Goal: Task Accomplishment & Management: Manage account settings

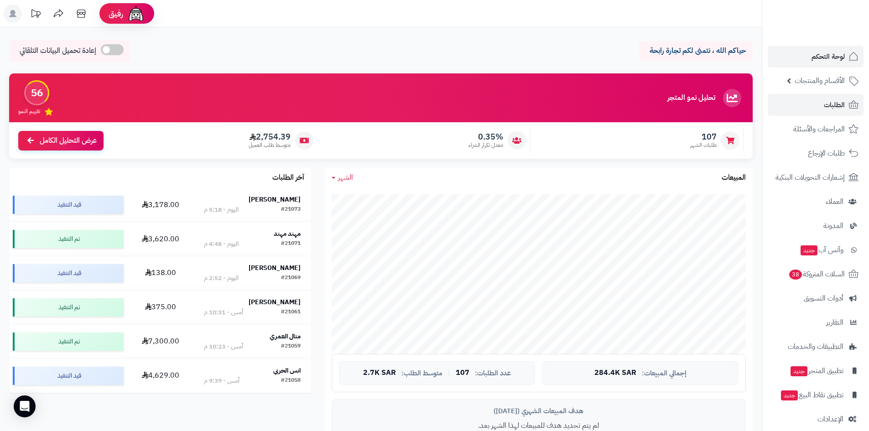
scroll to position [404, 0]
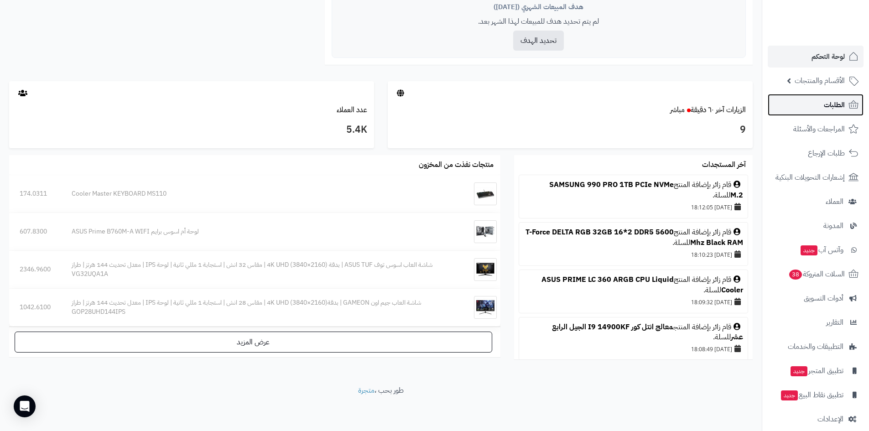
click at [814, 97] on link "الطلبات" at bounding box center [815, 105] width 96 height 22
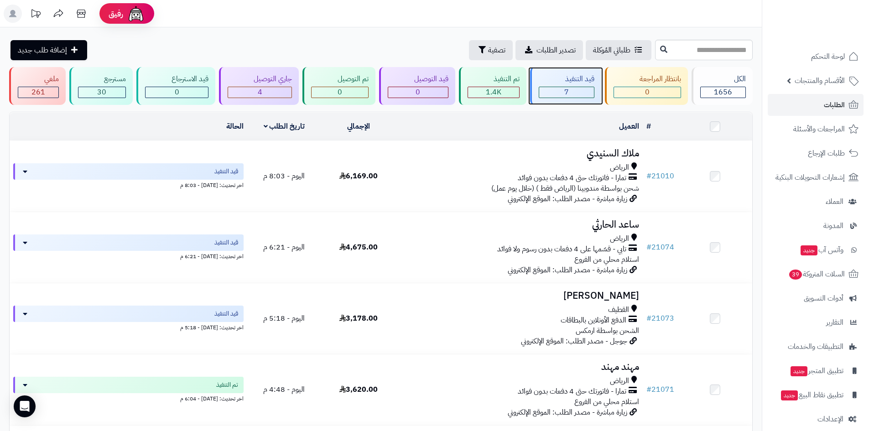
click at [553, 93] on div "7" at bounding box center [566, 92] width 55 height 10
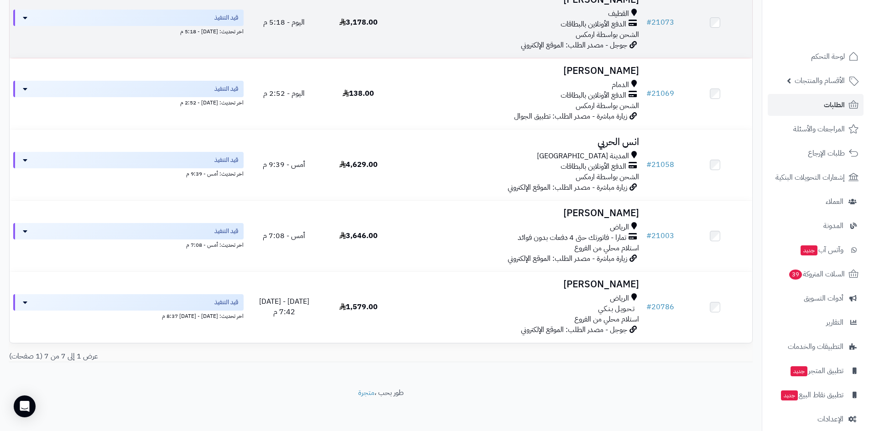
scroll to position [296, 0]
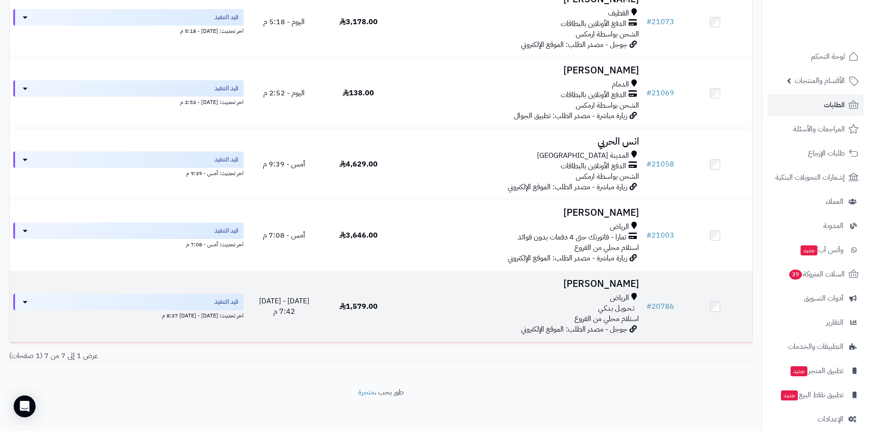
click at [610, 283] on h3 "[PERSON_NAME]" at bounding box center [519, 284] width 240 height 10
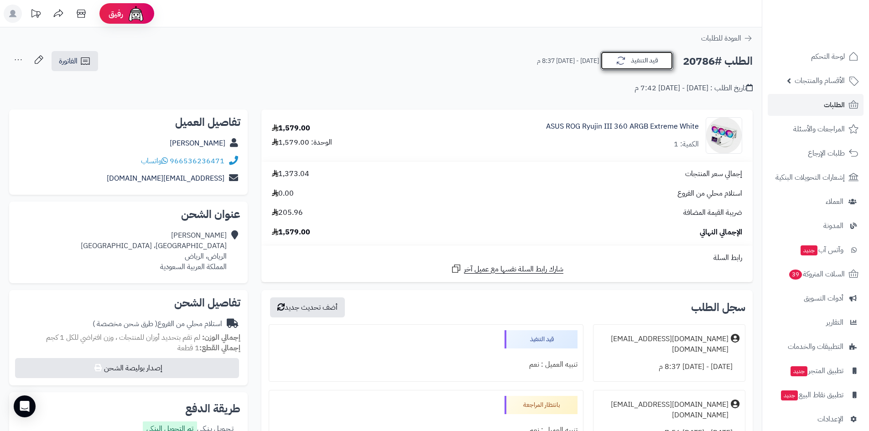
click at [650, 58] on button "قيد التنفيذ" at bounding box center [636, 60] width 73 height 19
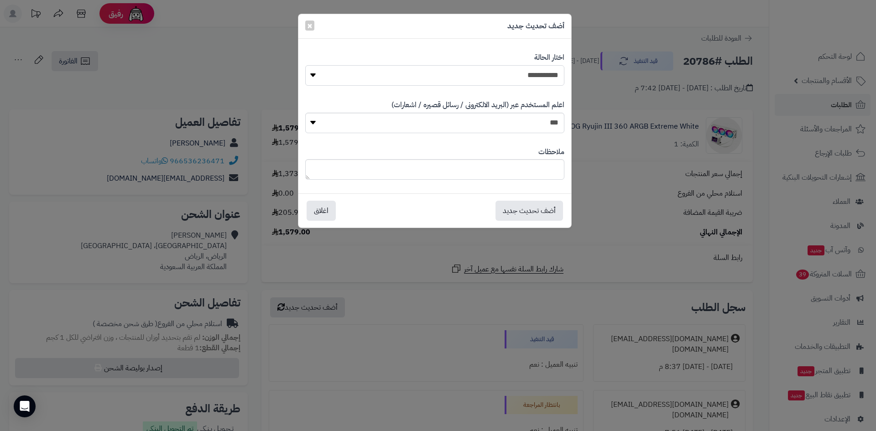
click at [536, 67] on select "**********" at bounding box center [434, 75] width 259 height 21
select select "*"
click at [305, 65] on select "**********" at bounding box center [434, 75] width 259 height 21
click at [537, 208] on button "أضف تحديث جديد" at bounding box center [528, 210] width 67 height 20
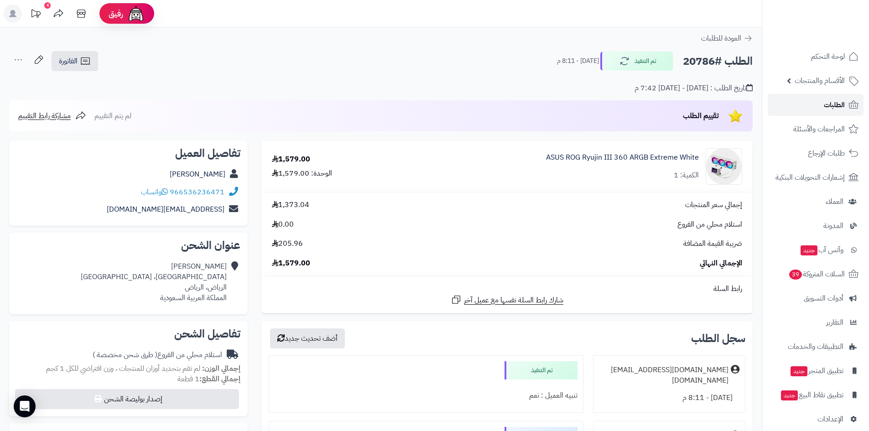
click at [811, 100] on link "الطلبات" at bounding box center [815, 105] width 96 height 22
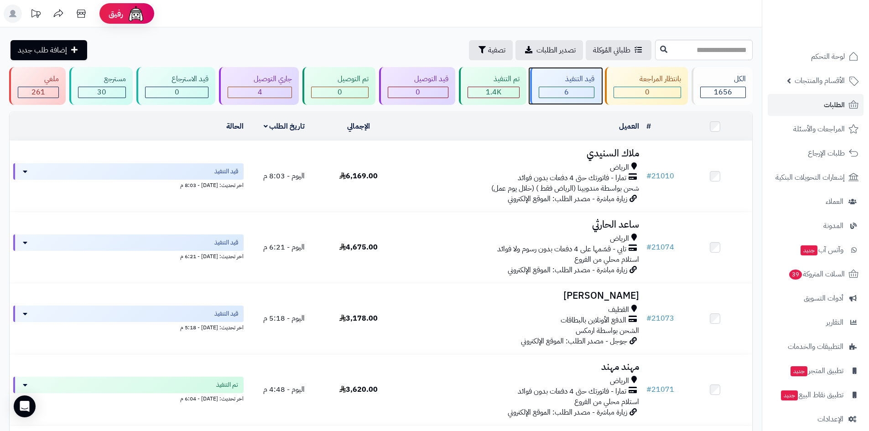
click at [577, 94] on div "6" at bounding box center [566, 92] width 55 height 10
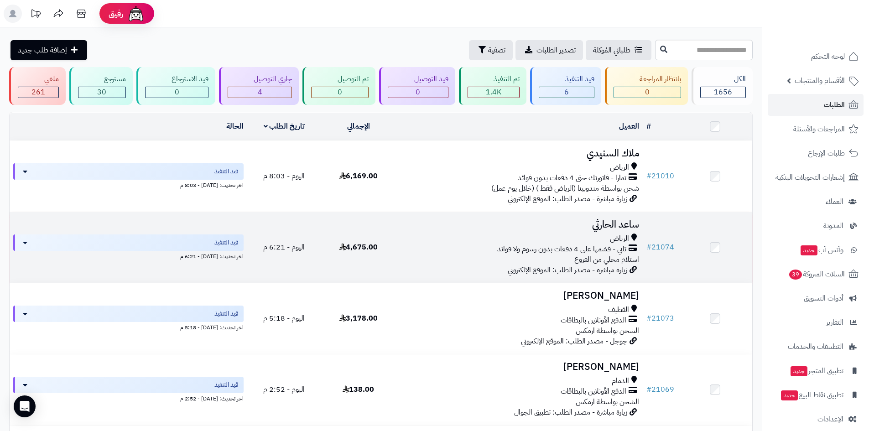
click at [554, 233] on div "الرياض" at bounding box center [519, 238] width 240 height 10
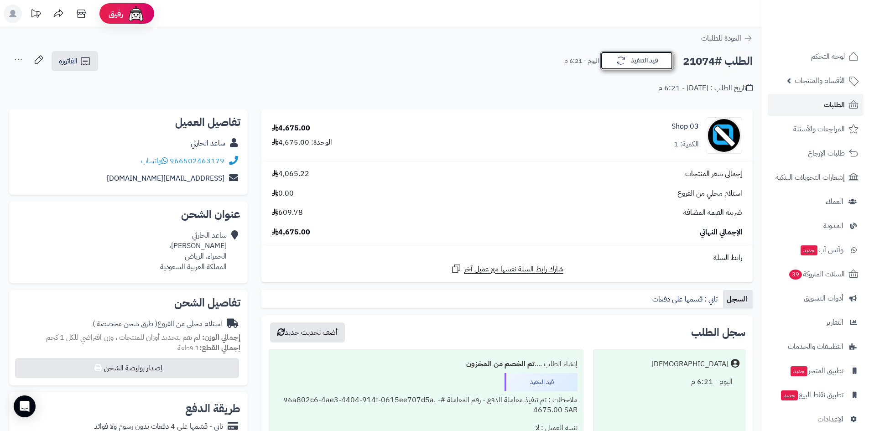
click at [631, 58] on button "قيد التنفيذ" at bounding box center [636, 60] width 73 height 19
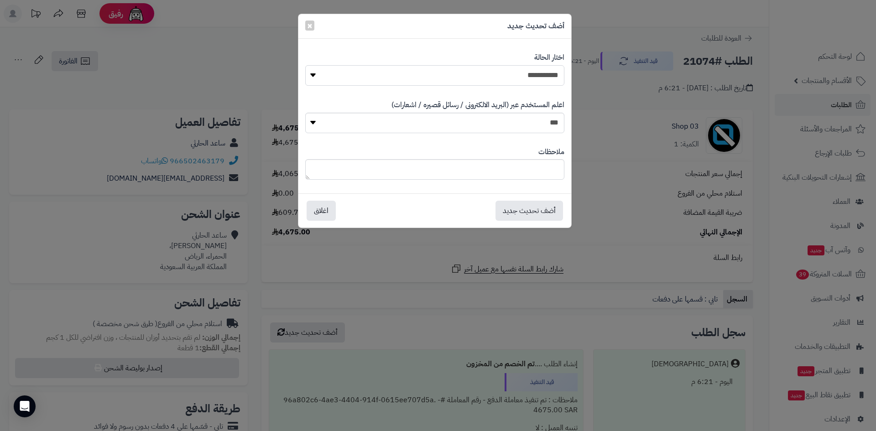
click at [493, 77] on select "**********" at bounding box center [434, 75] width 259 height 21
select select "*"
click at [305, 65] on select "**********" at bounding box center [434, 75] width 259 height 21
click at [540, 210] on button "أضف تحديث جديد" at bounding box center [528, 210] width 67 height 20
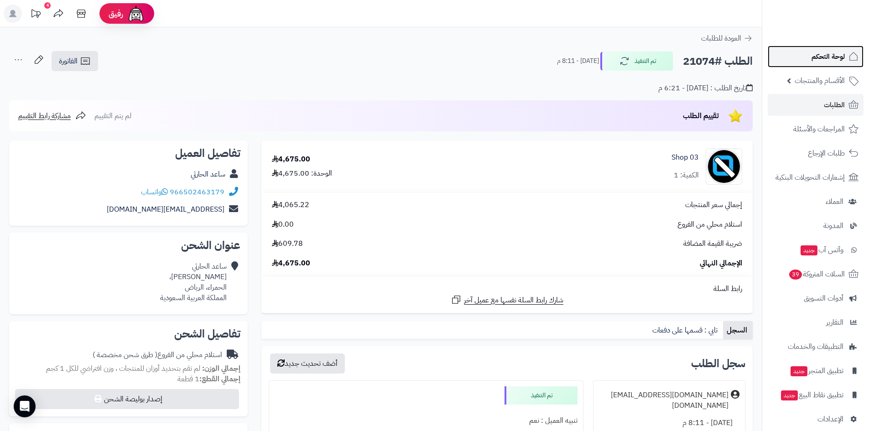
click at [822, 60] on span "لوحة التحكم" at bounding box center [827, 56] width 33 height 13
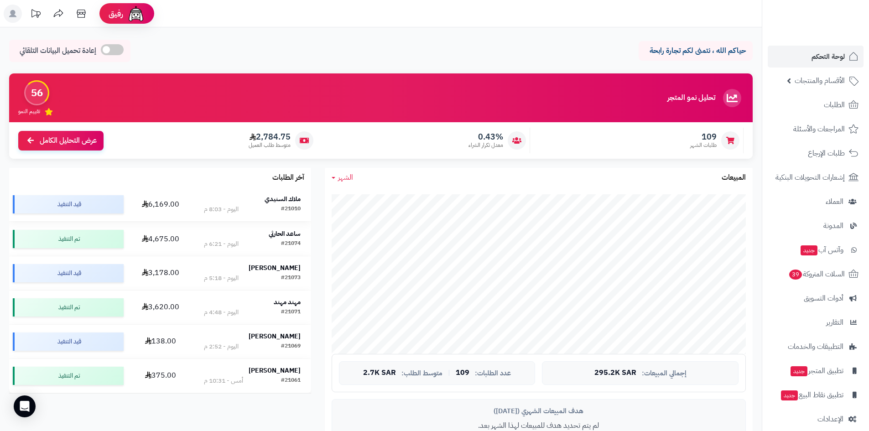
click at [282, 198] on strong "ملاك السنيدي" at bounding box center [282, 199] width 36 height 10
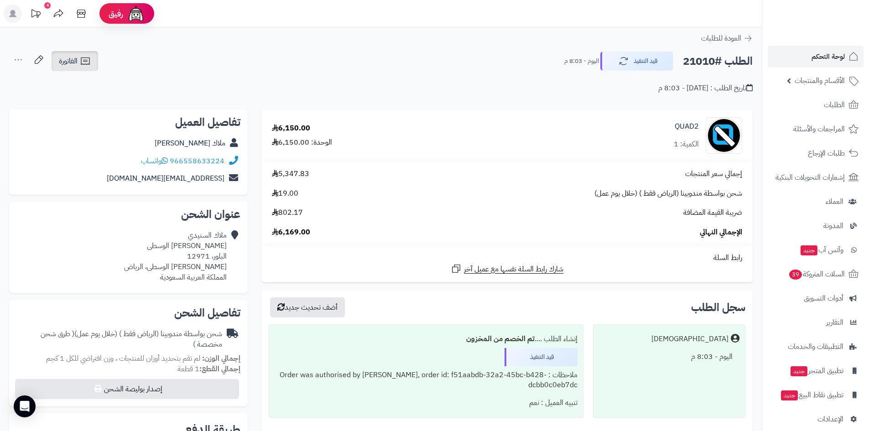
click at [82, 68] on link "الفاتورة" at bounding box center [75, 61] width 47 height 20
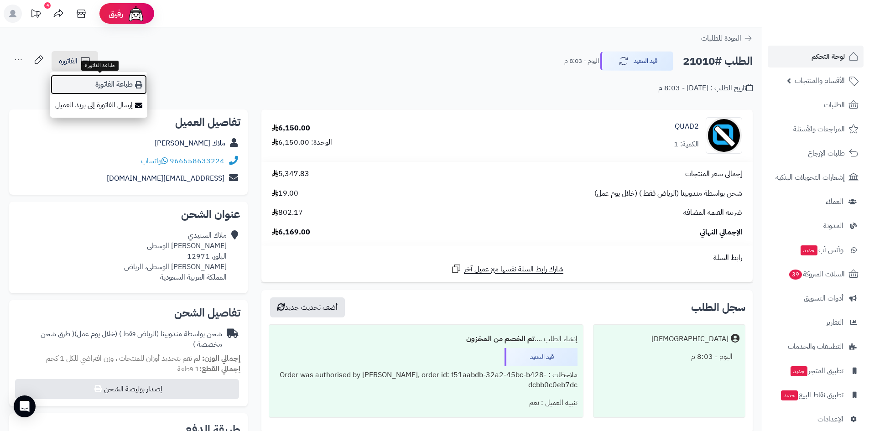
click at [101, 87] on link "طباعة الفاتورة" at bounding box center [98, 84] width 97 height 21
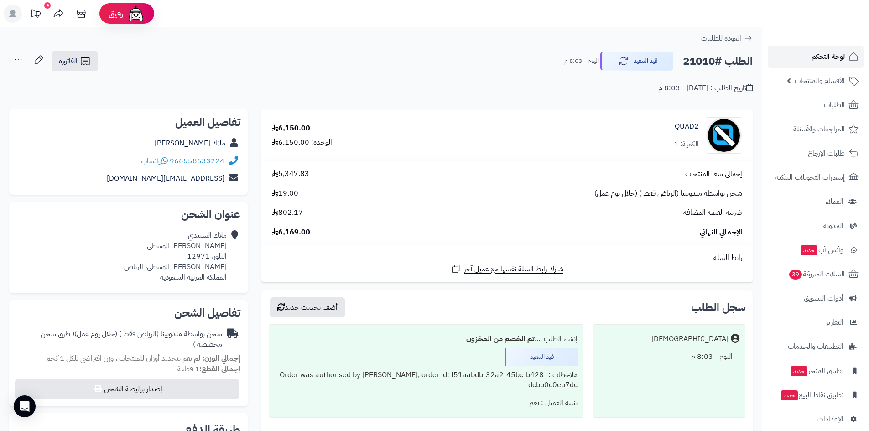
click at [808, 56] on link "لوحة التحكم" at bounding box center [815, 57] width 96 height 22
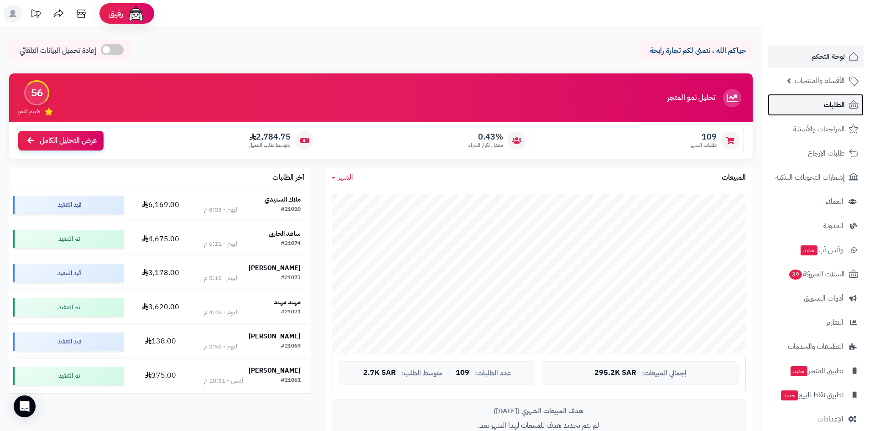
click at [831, 104] on span "الطلبات" at bounding box center [834, 104] width 21 height 13
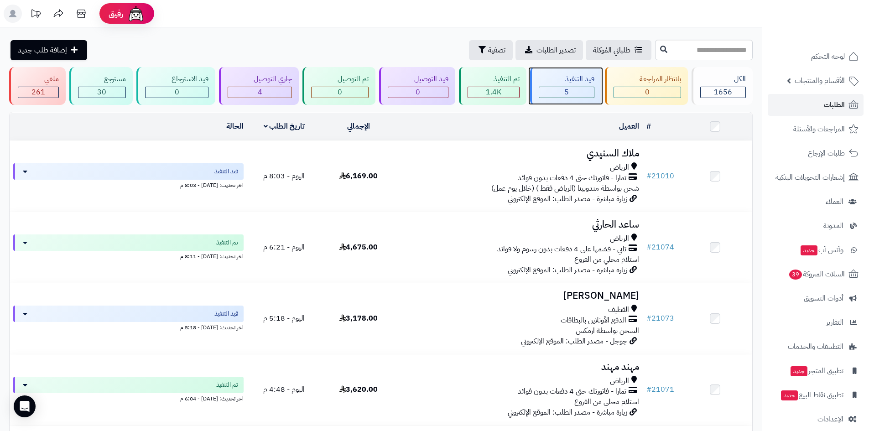
click at [582, 92] on div "5" at bounding box center [566, 92] width 55 height 10
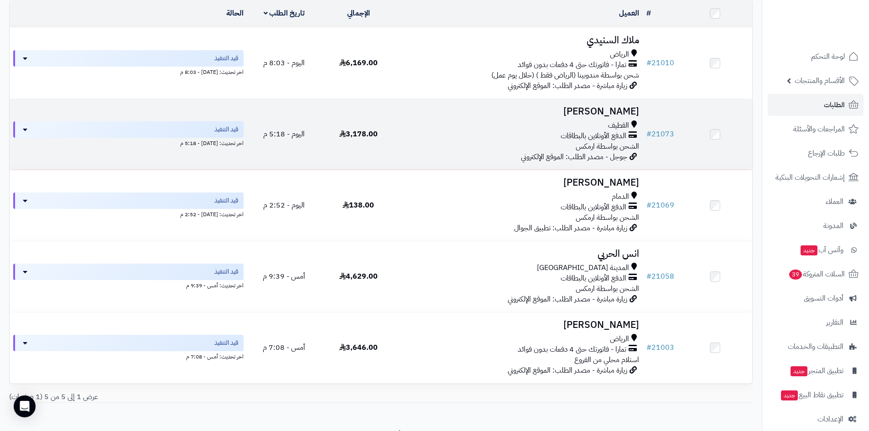
scroll to position [137, 0]
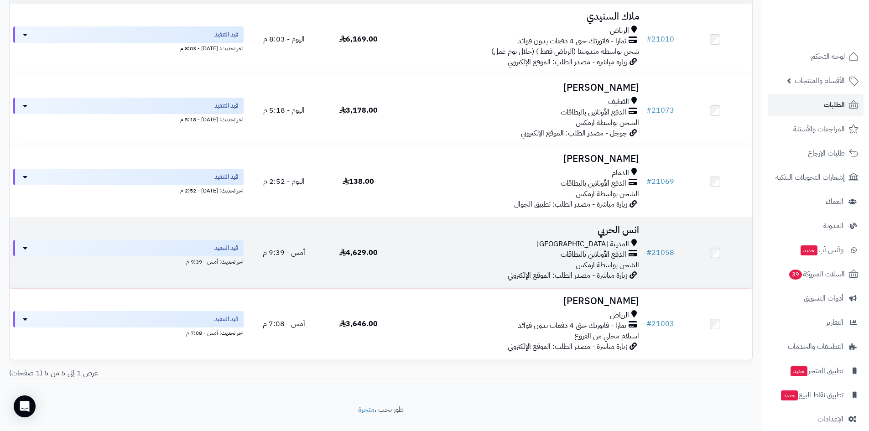
click at [610, 233] on h3 "انس الحربي" at bounding box center [519, 230] width 240 height 10
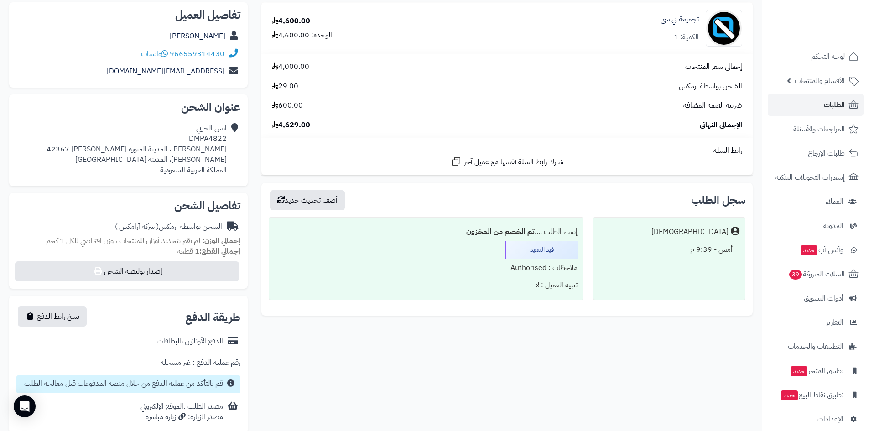
scroll to position [91, 0]
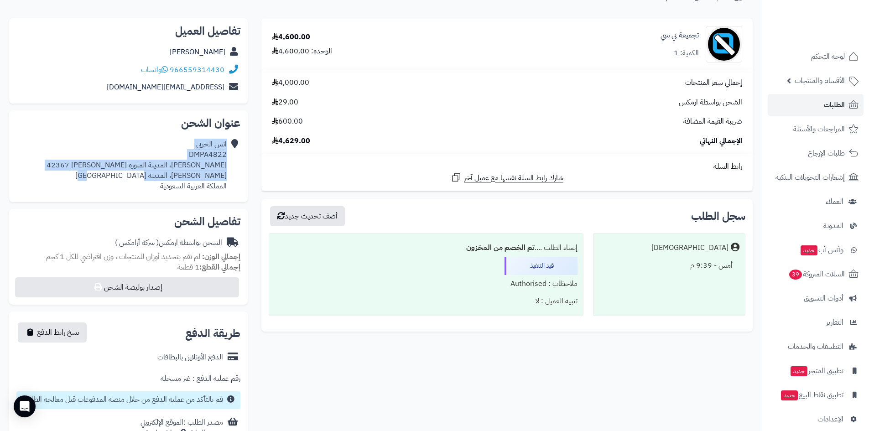
drag, startPoint x: 132, startPoint y: 175, endPoint x: 233, endPoint y: 163, distance: 101.9
click at [233, 163] on div "انس الحربي DMPA4822 ذؤيب بن حبيب، المدينة المنورة الملك فهد 42367 الملك فهد، ال…" at bounding box center [128, 164] width 224 height 59
click at [815, 110] on link "الطلبات" at bounding box center [815, 105] width 96 height 22
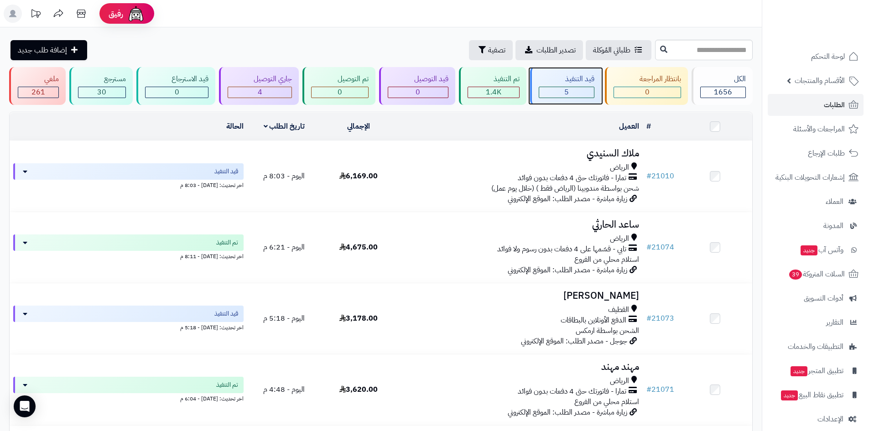
click at [566, 90] on span "5" at bounding box center [566, 92] width 5 height 11
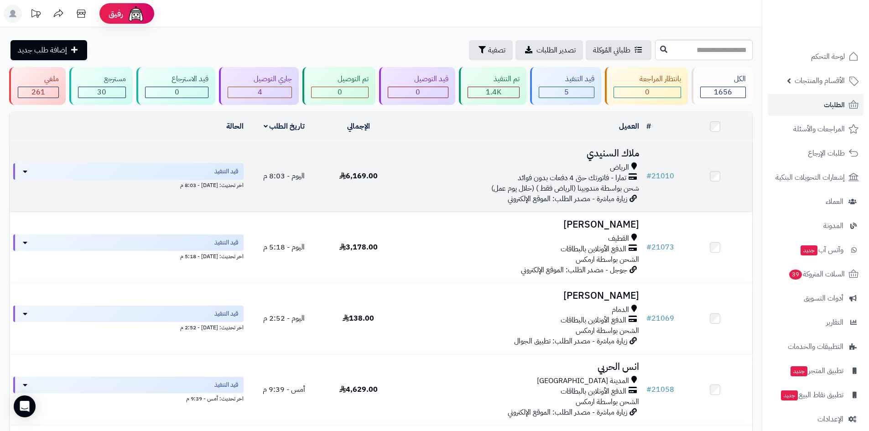
click at [602, 153] on h3 "ملاك السنيدي" at bounding box center [519, 153] width 240 height 10
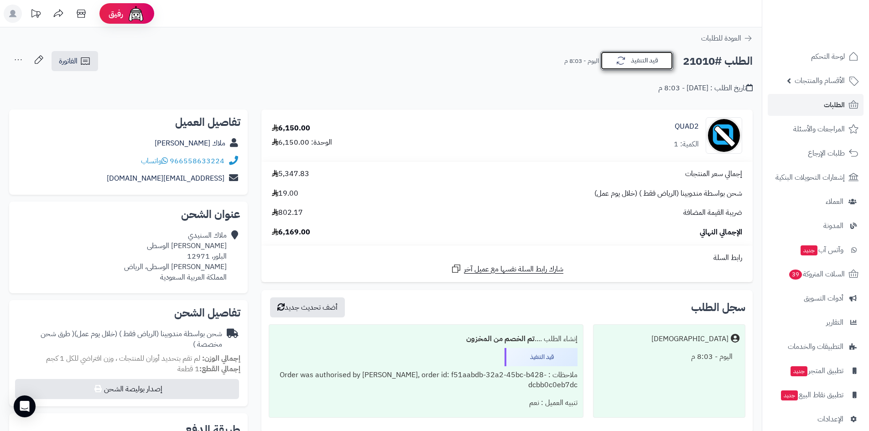
click at [628, 62] on button "قيد التنفيذ" at bounding box center [636, 60] width 73 height 19
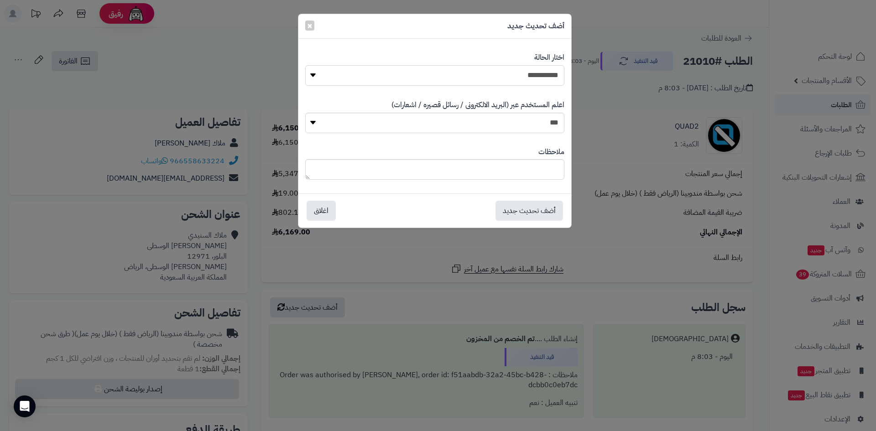
click at [549, 82] on select "**********" at bounding box center [434, 75] width 259 height 21
select select "*"
click at [305, 65] on select "**********" at bounding box center [434, 75] width 259 height 21
drag, startPoint x: 534, startPoint y: 207, endPoint x: 534, endPoint y: 217, distance: 9.6
click at [534, 210] on button "أضف تحديث جديد" at bounding box center [528, 210] width 67 height 20
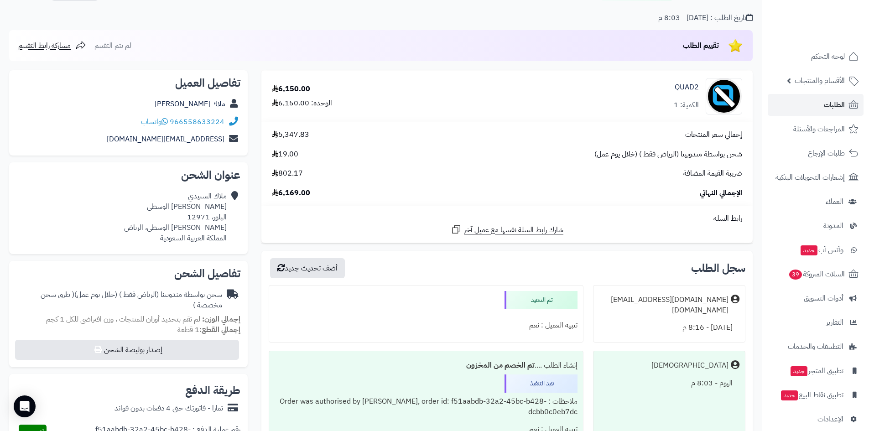
scroll to position [182, 0]
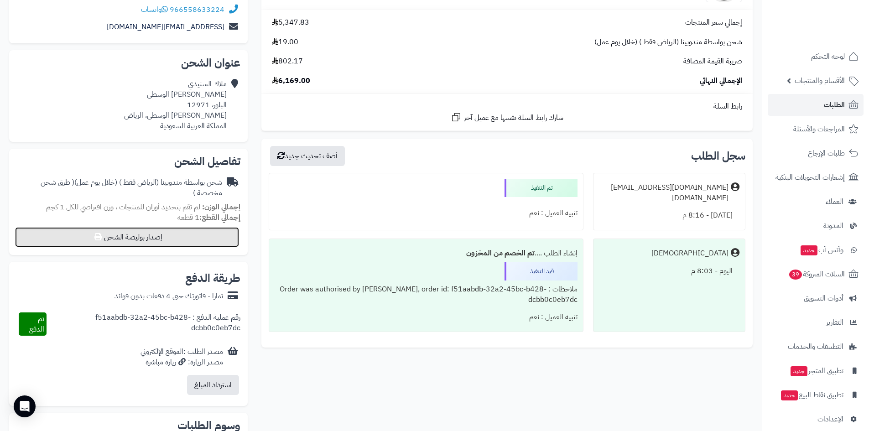
click at [191, 230] on button "إصدار بوليصة الشحن" at bounding box center [127, 237] width 224 height 20
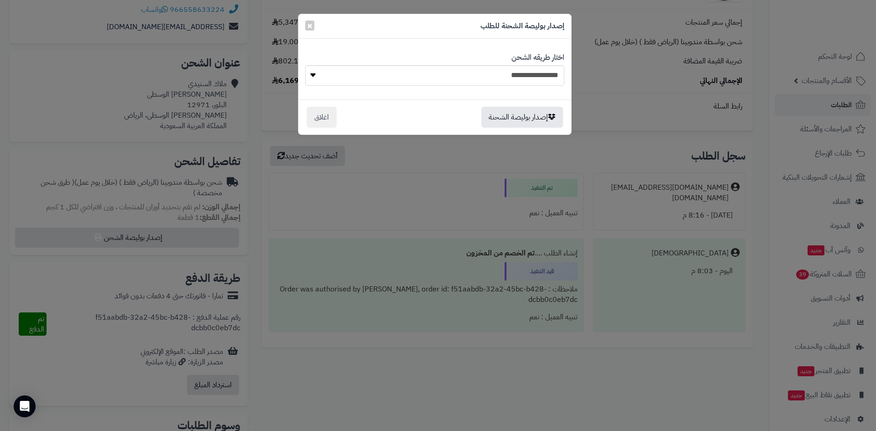
click at [513, 87] on div "**********" at bounding box center [434, 69] width 259 height 47
click at [515, 69] on select "**********" at bounding box center [434, 75] width 259 height 21
select select "******"
click at [305, 65] on select "**********" at bounding box center [434, 75] width 259 height 21
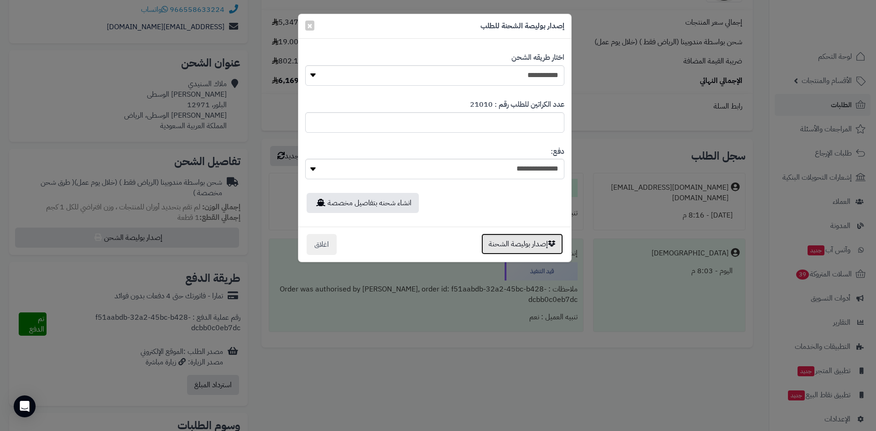
click at [518, 244] on button "إصدار بوليصة الشحنة" at bounding box center [522, 243] width 82 height 21
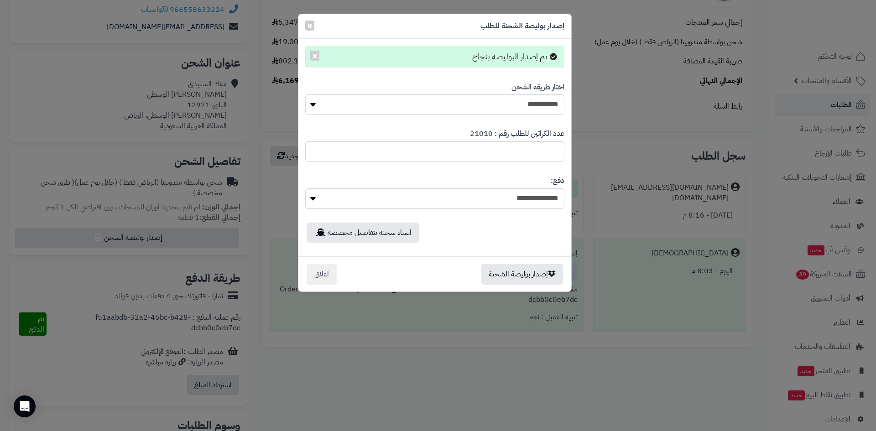
click at [175, 303] on div "**********" at bounding box center [438, 215] width 876 height 431
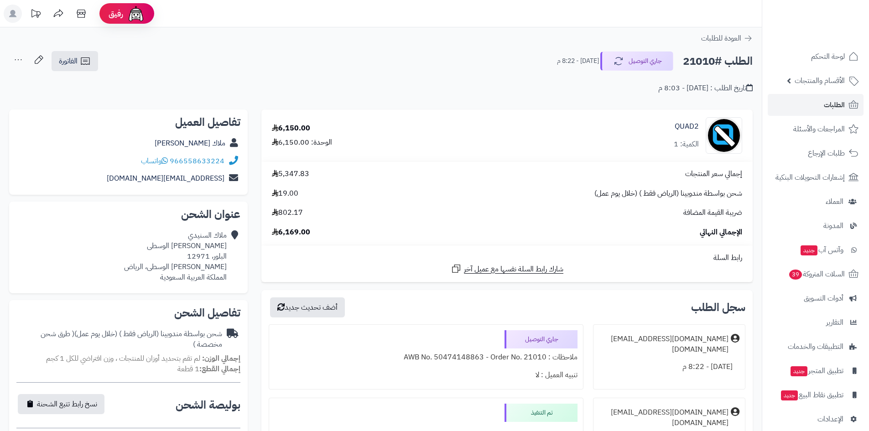
scroll to position [151, 0]
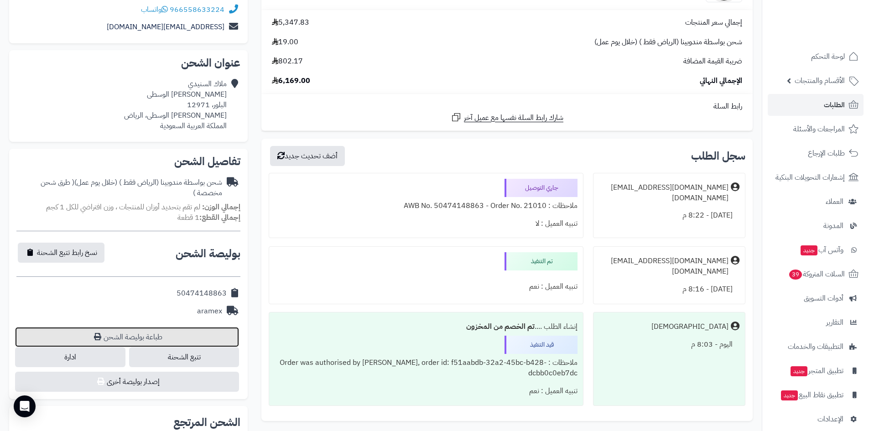
click at [160, 336] on link "طباعة بوليصة الشحن" at bounding box center [127, 337] width 224 height 20
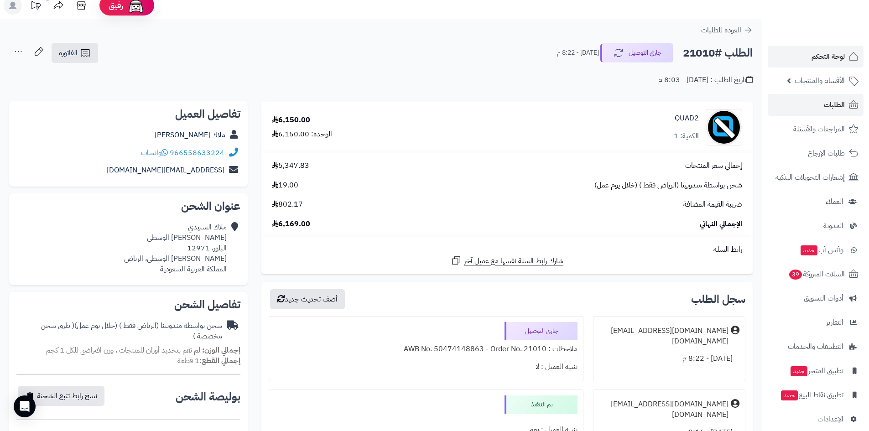
scroll to position [0, 0]
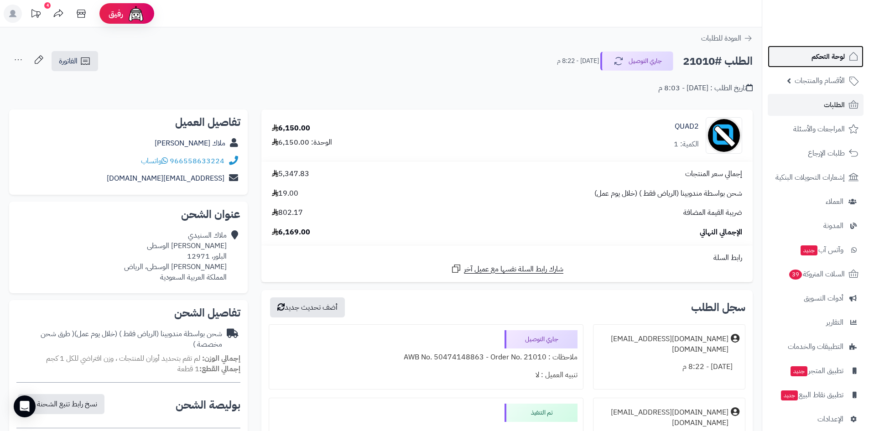
click at [805, 54] on link "لوحة التحكم" at bounding box center [815, 57] width 96 height 22
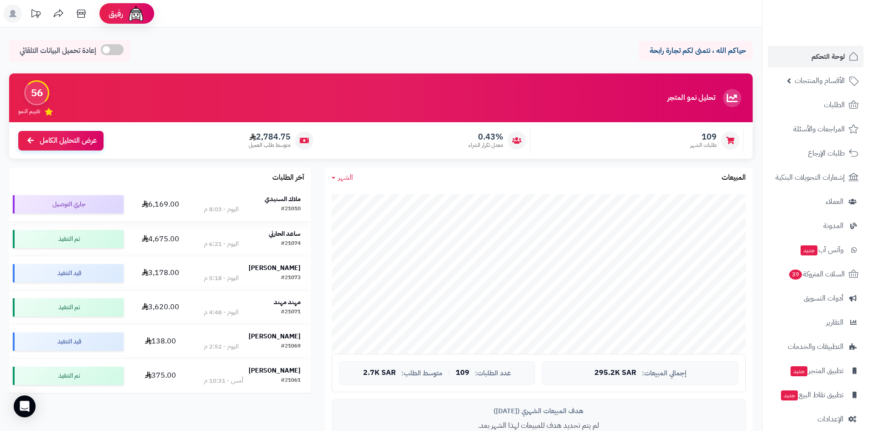
click at [294, 199] on strong "ملاك السنيدي" at bounding box center [282, 199] width 36 height 10
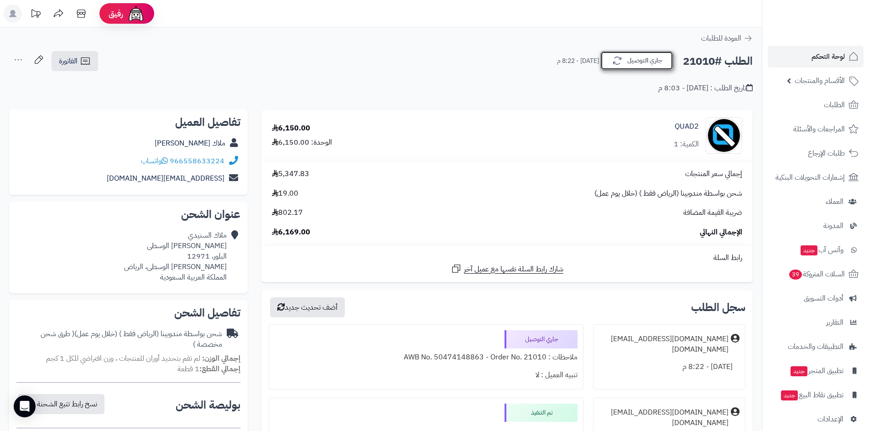
click at [647, 61] on button "جاري التوصيل" at bounding box center [636, 60] width 73 height 19
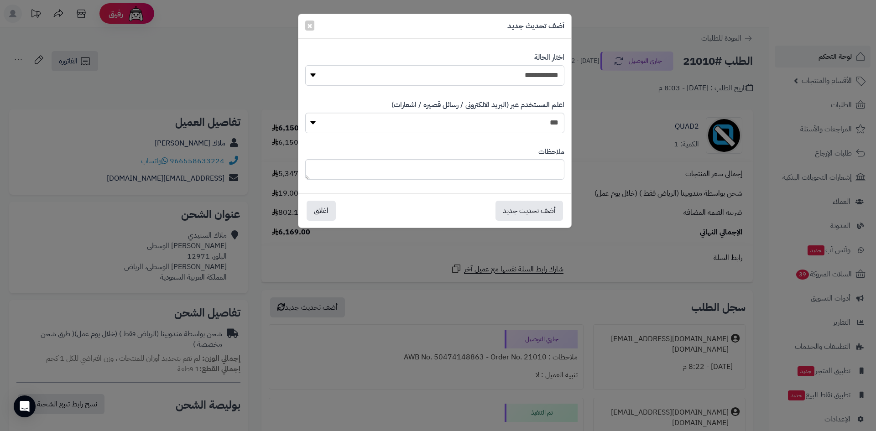
click at [547, 77] on select "**********" at bounding box center [434, 75] width 259 height 21
select select "*"
click at [305, 65] on select "**********" at bounding box center [434, 75] width 259 height 21
click at [538, 212] on button "أضف تحديث جديد" at bounding box center [528, 210] width 67 height 20
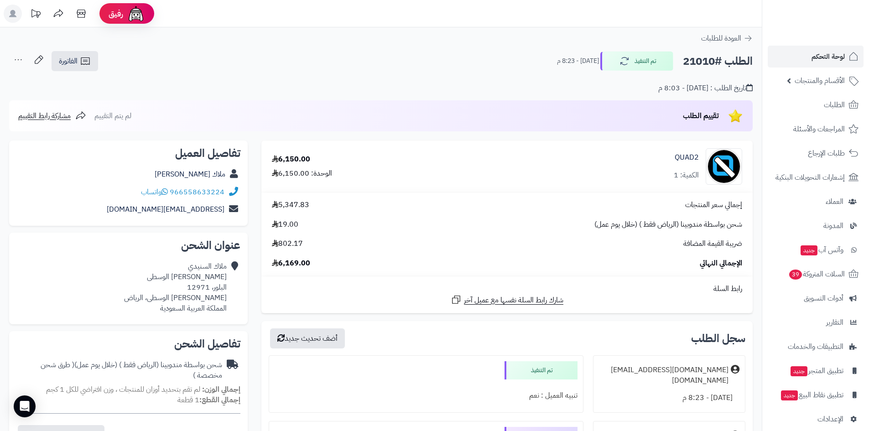
click at [810, 107] on link "الطلبات" at bounding box center [815, 105] width 96 height 22
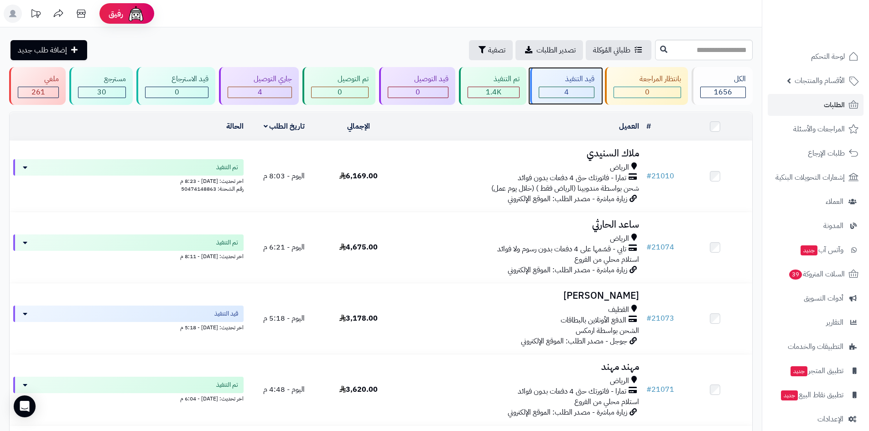
click at [559, 94] on div "4" at bounding box center [566, 92] width 55 height 10
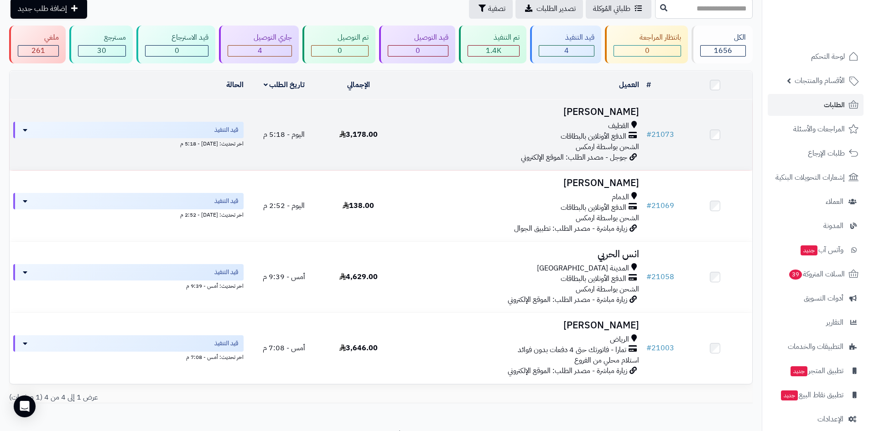
scroll to position [83, 0]
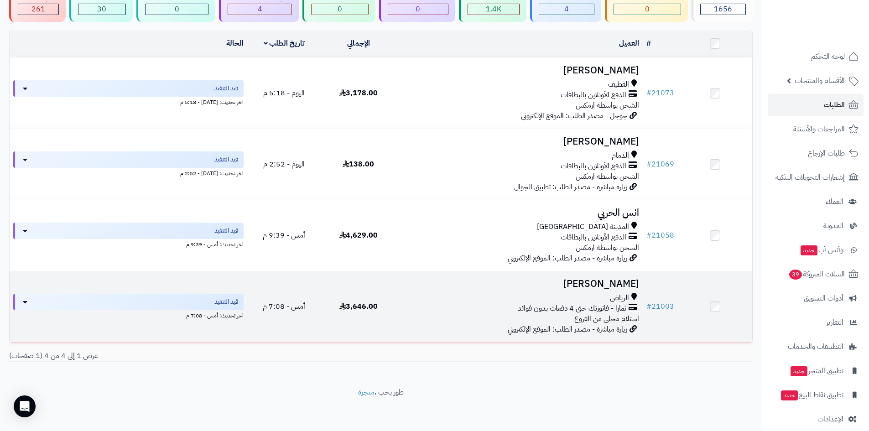
click at [602, 281] on h3 "[PERSON_NAME]" at bounding box center [519, 284] width 240 height 10
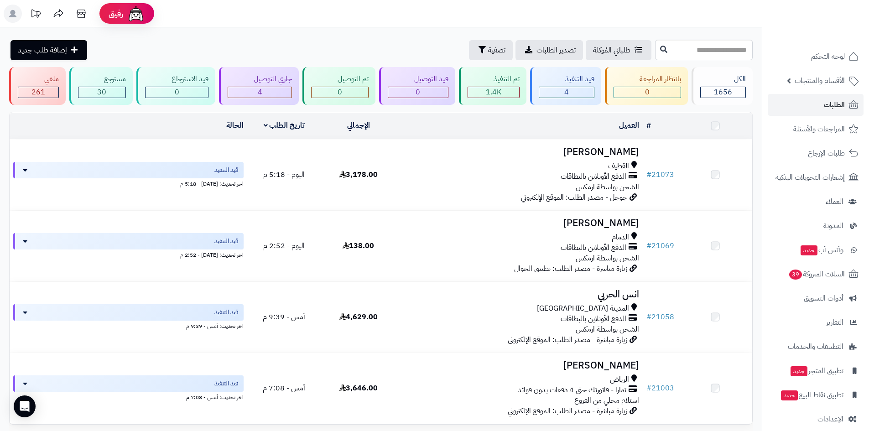
scroll to position [83, 0]
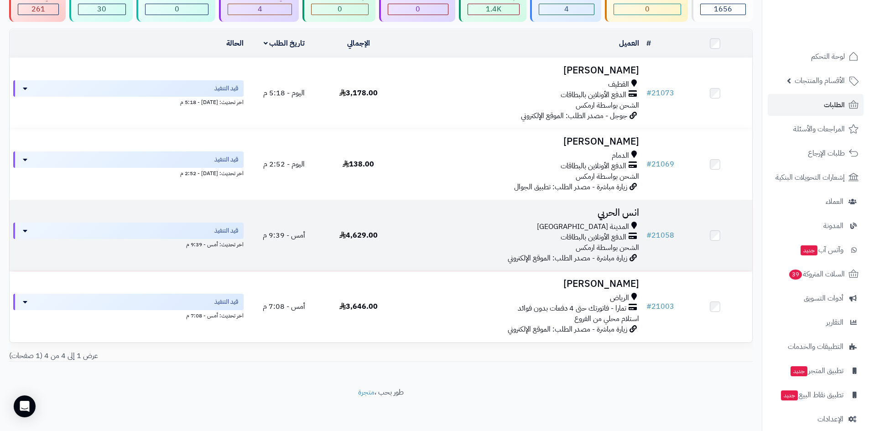
click at [619, 214] on h3 "انس الحربي" at bounding box center [519, 212] width 240 height 10
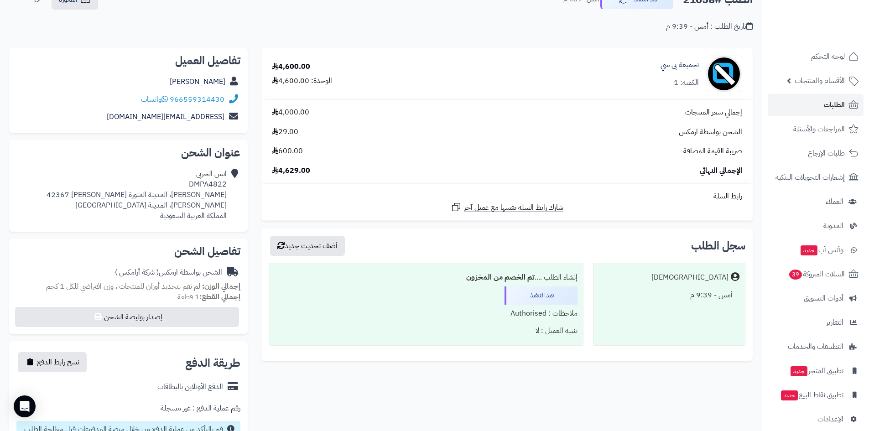
scroll to position [46, 0]
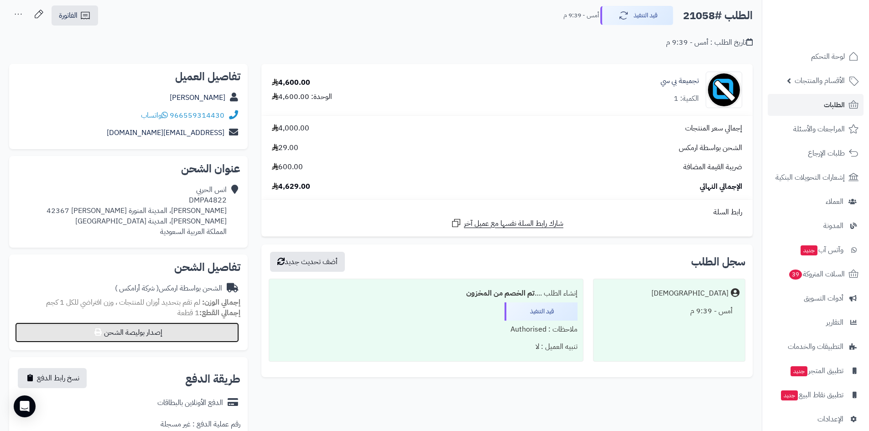
click at [188, 338] on button "إصدار بوليصة الشحن" at bounding box center [127, 332] width 224 height 20
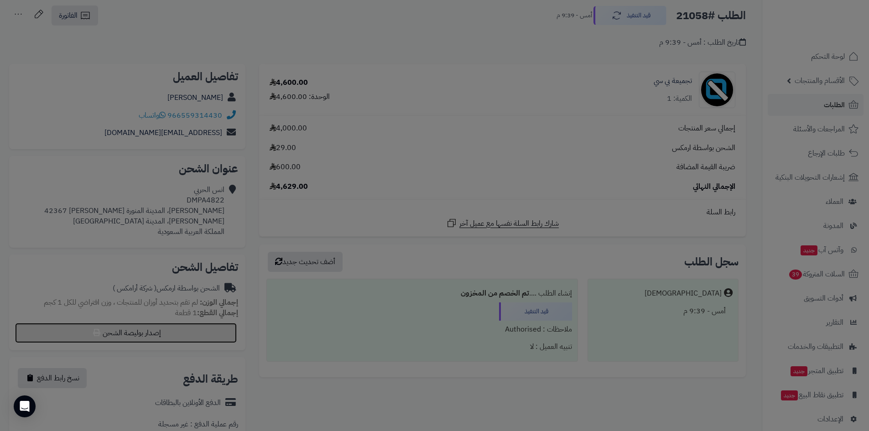
select select "******"
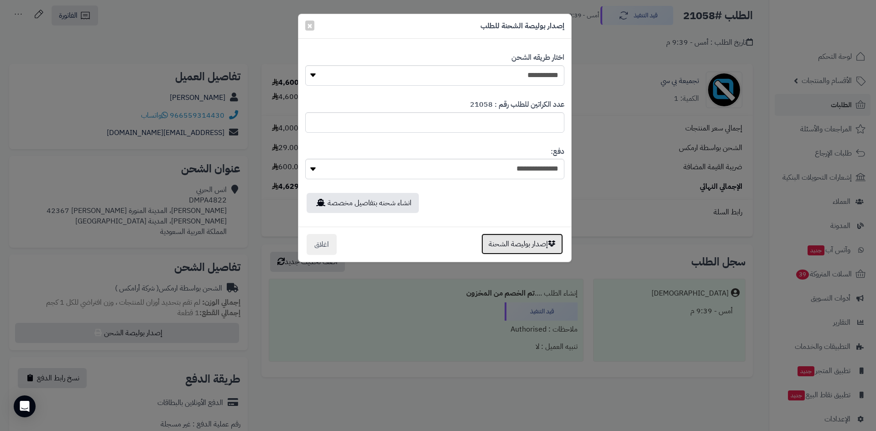
click at [497, 249] on button "إصدار بوليصة الشحنة" at bounding box center [522, 243] width 82 height 21
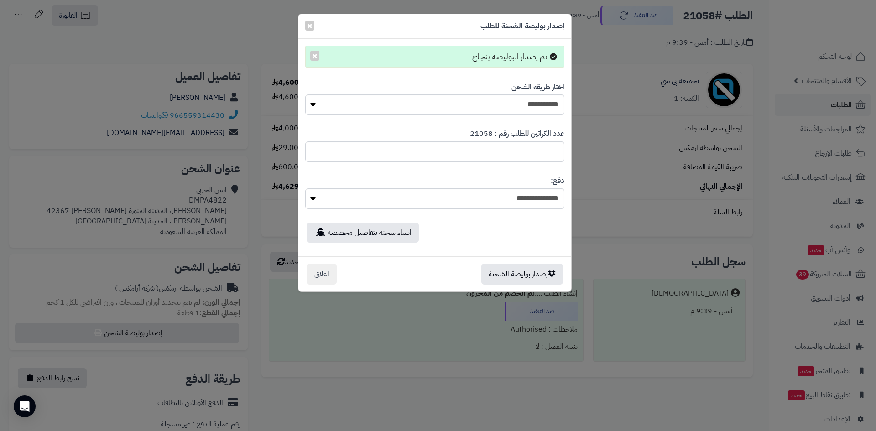
click at [78, 110] on div "**********" at bounding box center [438, 215] width 876 height 431
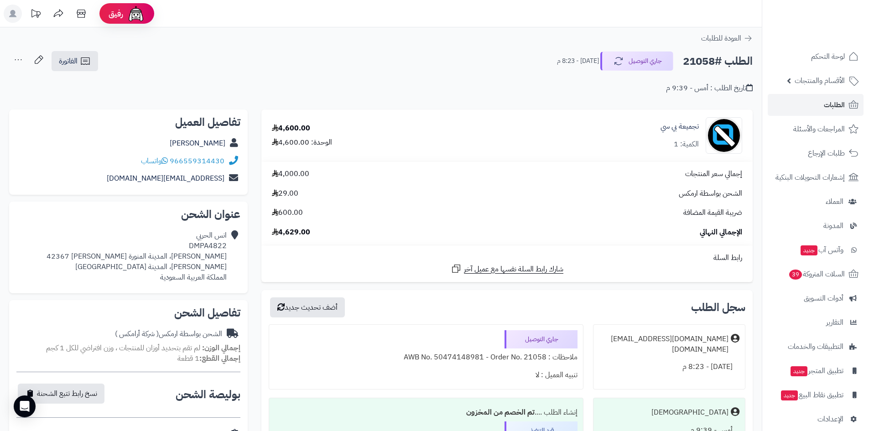
scroll to position [46, 0]
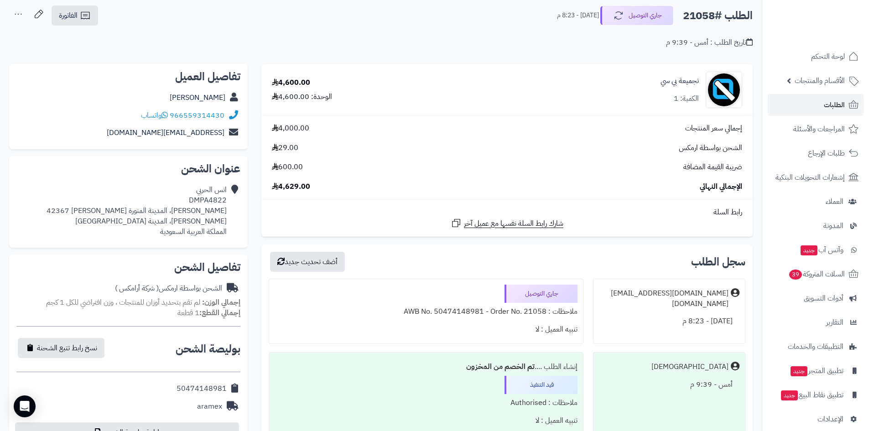
click at [214, 201] on div "انس الحربي DMPA4822 ذؤيب بن حبيب، المدينة المنورة الملك فهد 42367 الملك فهد، ال…" at bounding box center [137, 211] width 180 height 52
copy div "DMPA4822"
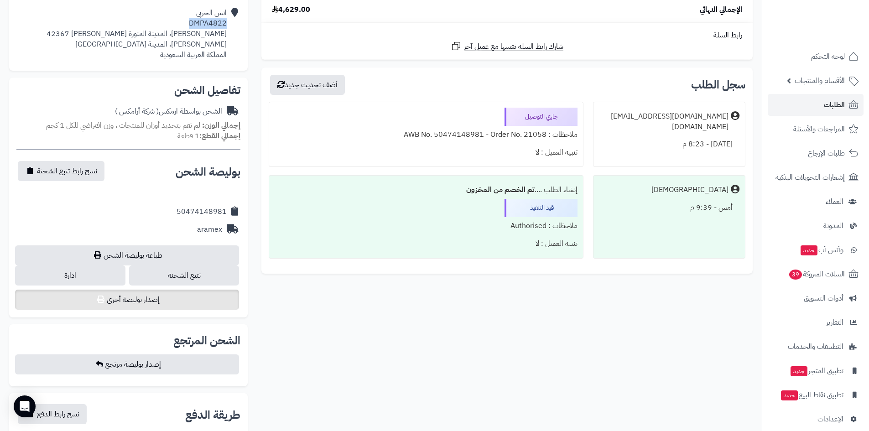
scroll to position [228, 0]
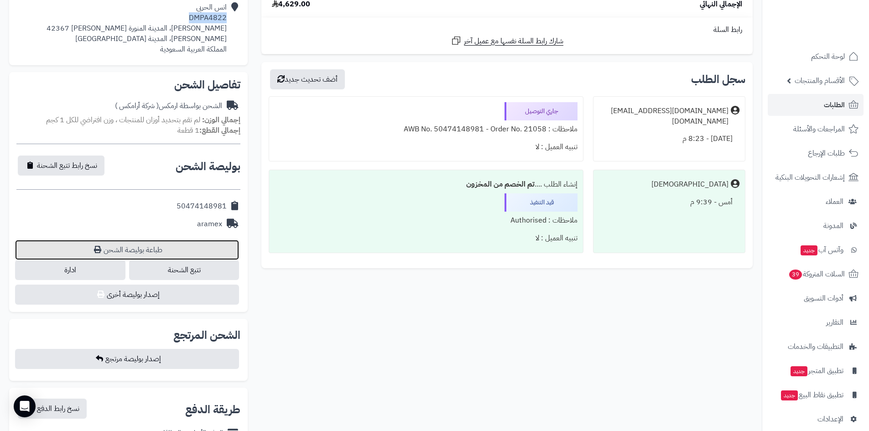
click at [172, 252] on link "طباعة بوليصة الشحن" at bounding box center [127, 250] width 224 height 20
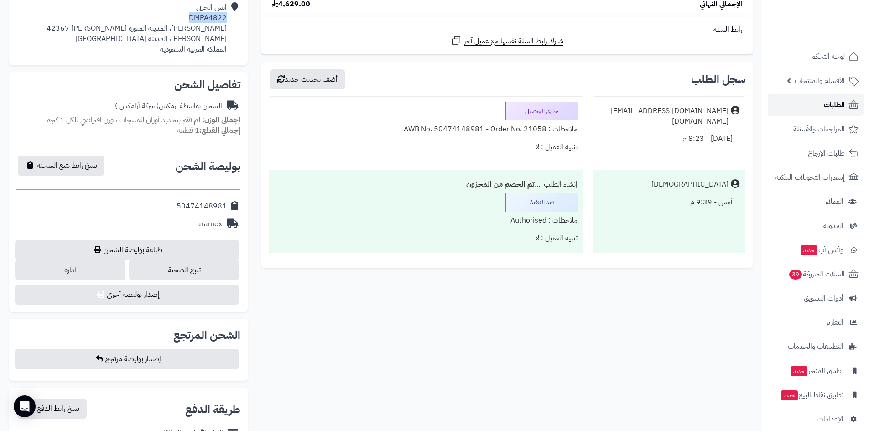
click at [802, 101] on link "الطلبات" at bounding box center [815, 105] width 96 height 22
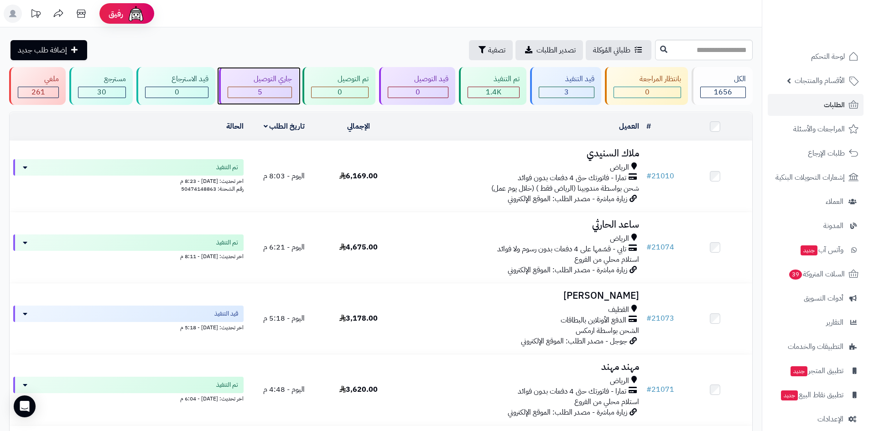
click at [254, 87] on div "5" at bounding box center [260, 92] width 64 height 10
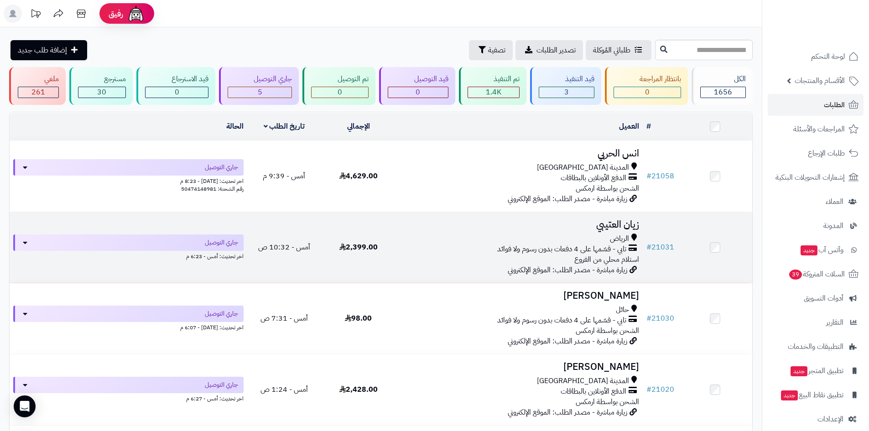
click at [611, 221] on h3 "زيان العتيبي" at bounding box center [519, 224] width 240 height 10
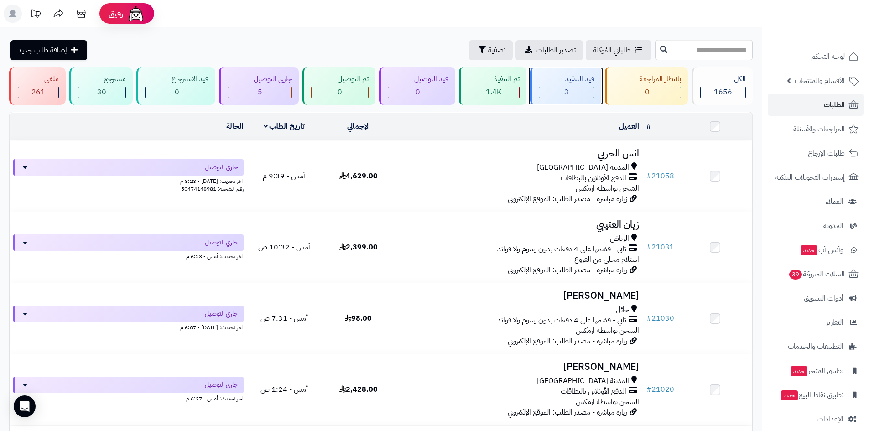
click at [565, 89] on span "3" at bounding box center [566, 92] width 5 height 11
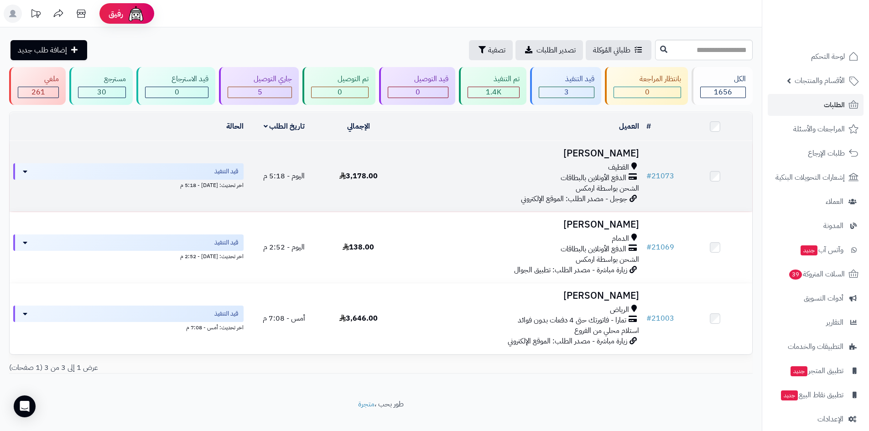
click at [606, 148] on h3 "[PERSON_NAME]" at bounding box center [519, 153] width 240 height 10
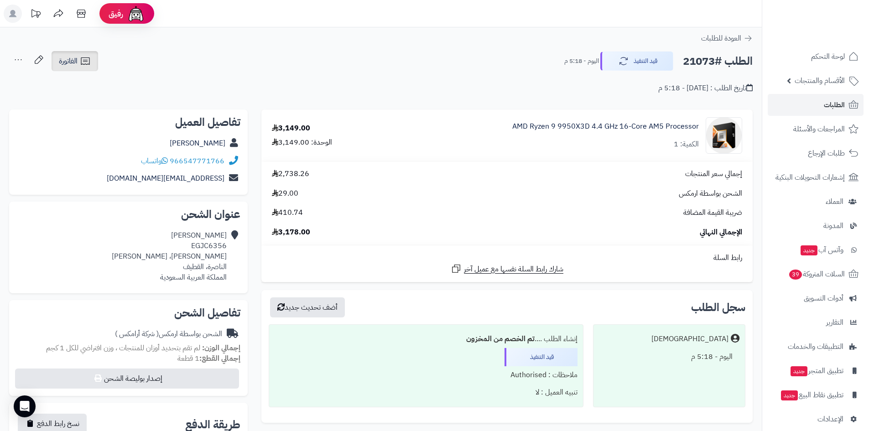
click at [82, 63] on icon at bounding box center [85, 61] width 11 height 11
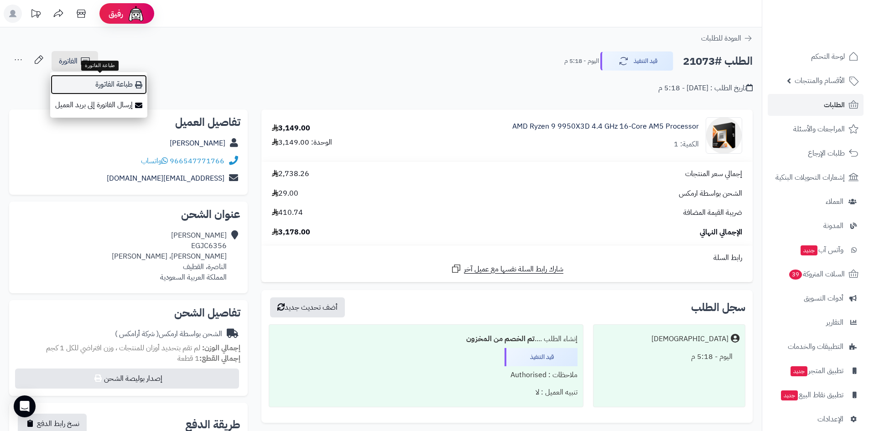
click at [83, 84] on link "طباعة الفاتورة" at bounding box center [98, 84] width 97 height 21
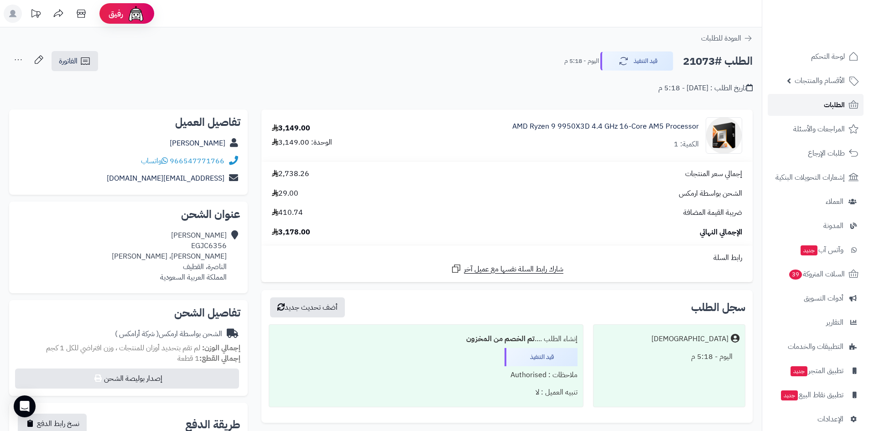
click at [805, 104] on link "الطلبات" at bounding box center [815, 105] width 96 height 22
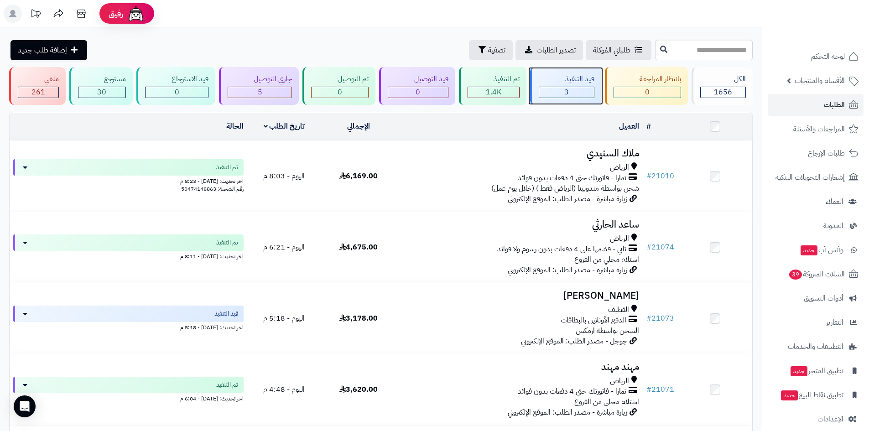
click at [557, 91] on div "3" at bounding box center [566, 92] width 55 height 10
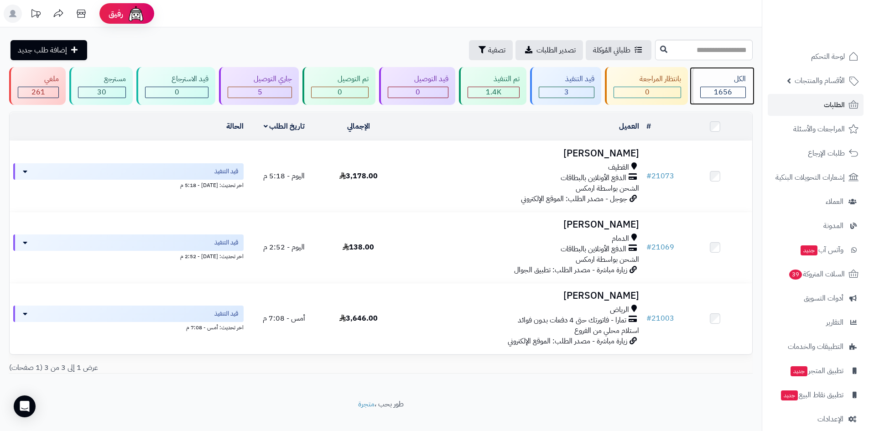
click at [703, 87] on div "1656" at bounding box center [723, 92] width 46 height 11
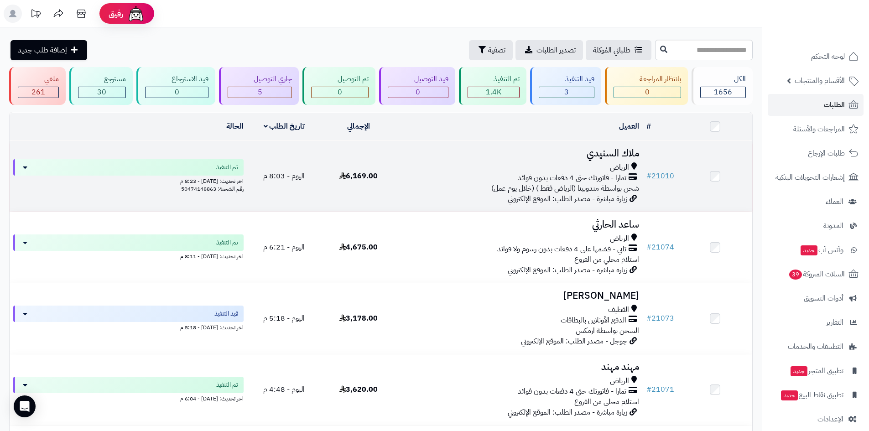
click at [595, 149] on h3 "ملاك السنيدي" at bounding box center [519, 153] width 240 height 10
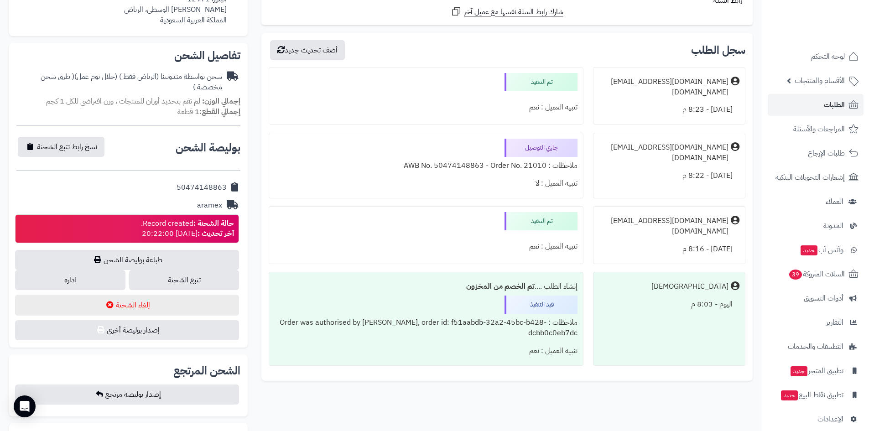
scroll to position [319, 0]
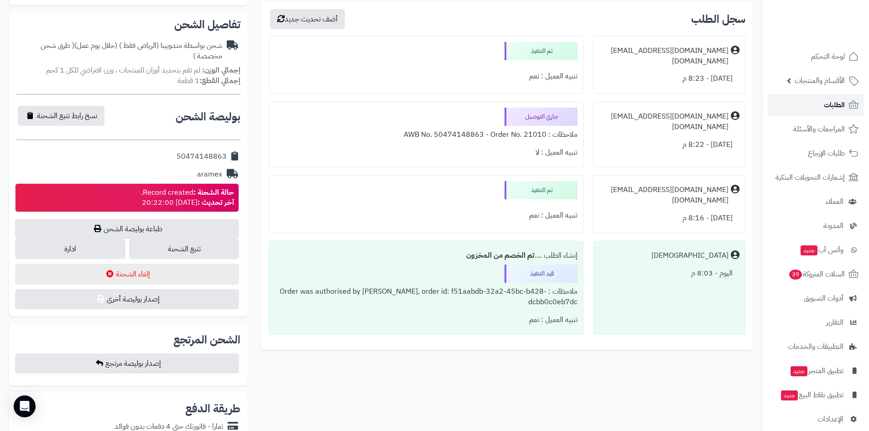
click at [846, 109] on link "الطلبات" at bounding box center [815, 105] width 96 height 22
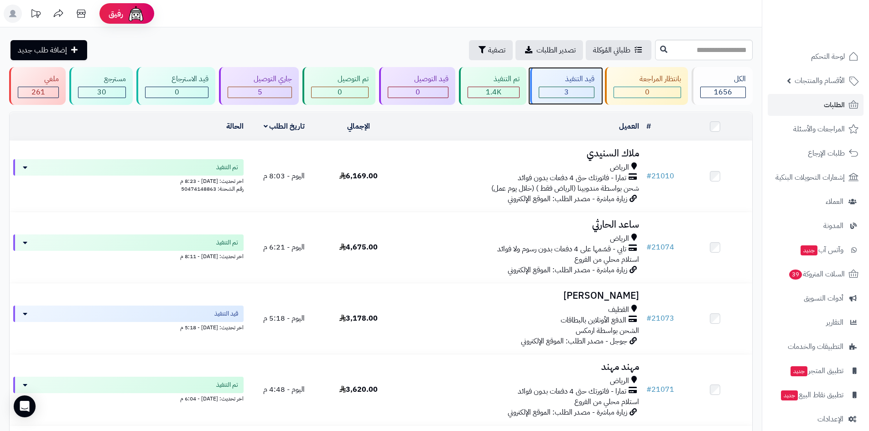
click at [579, 94] on div "3" at bounding box center [566, 92] width 55 height 10
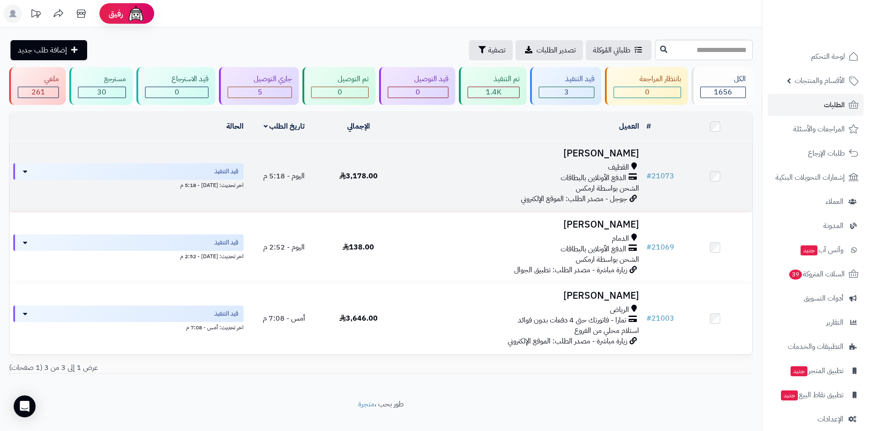
click at [582, 153] on h3 "[PERSON_NAME]" at bounding box center [519, 153] width 240 height 10
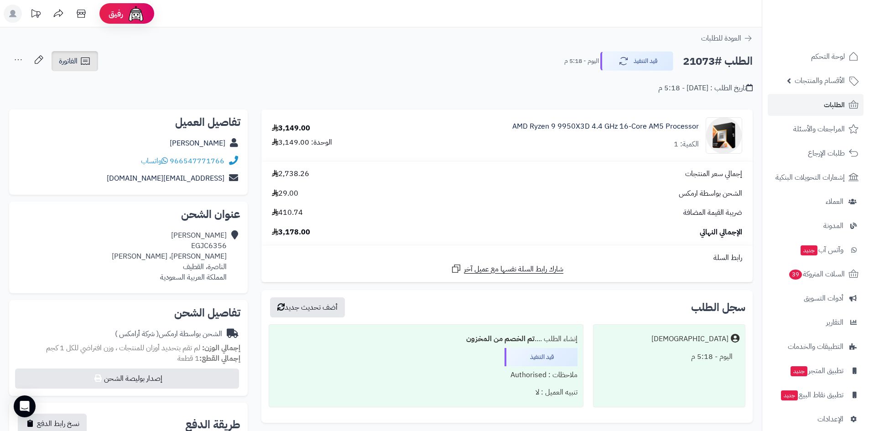
click at [90, 65] on icon at bounding box center [85, 61] width 11 height 11
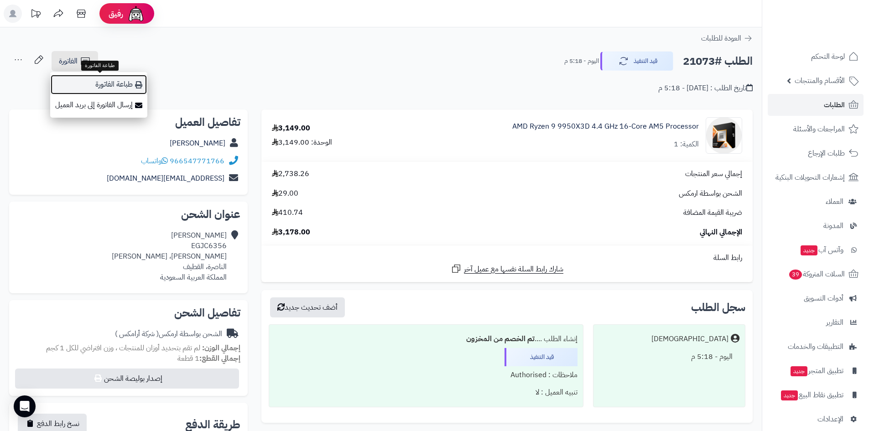
click at [112, 83] on link "طباعة الفاتورة" at bounding box center [98, 84] width 97 height 21
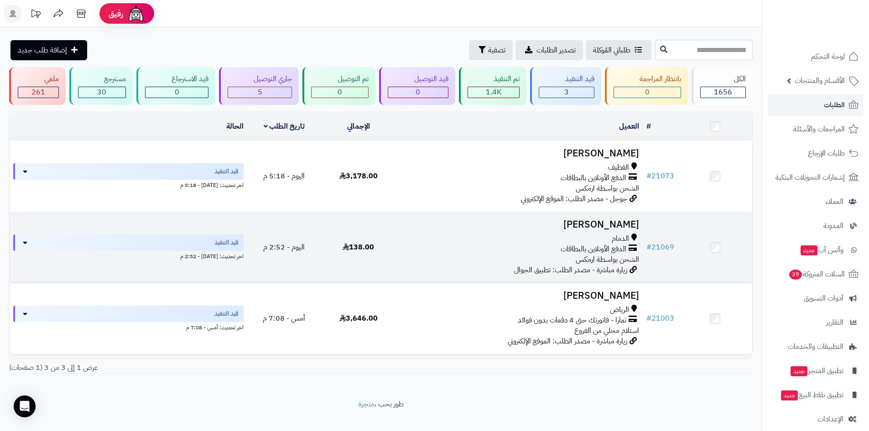
click at [610, 219] on h3 "[PERSON_NAME]" at bounding box center [519, 224] width 240 height 10
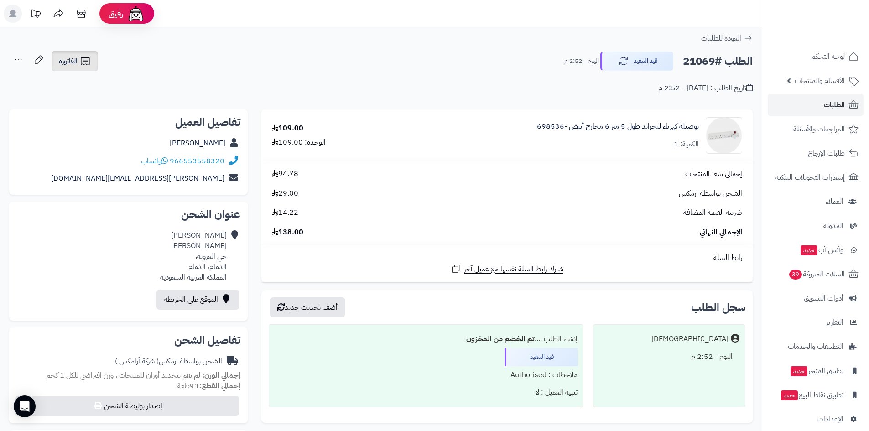
click at [66, 64] on span "الفاتورة" at bounding box center [68, 61] width 19 height 11
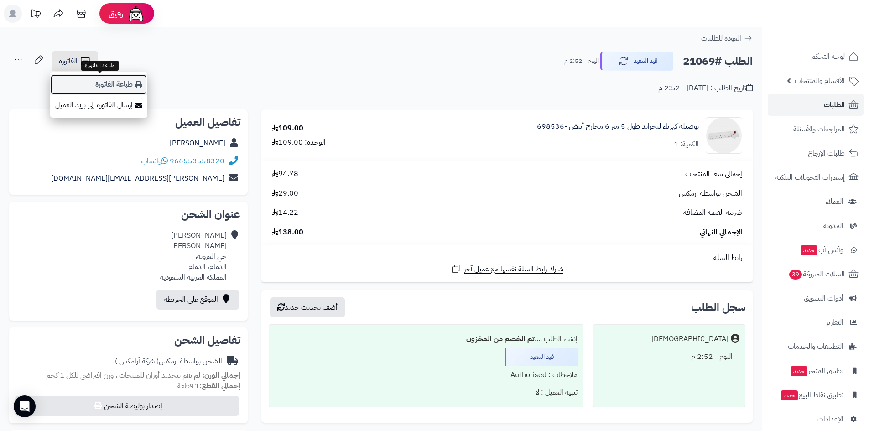
click at [90, 86] on link "طباعة الفاتورة" at bounding box center [98, 84] width 97 height 21
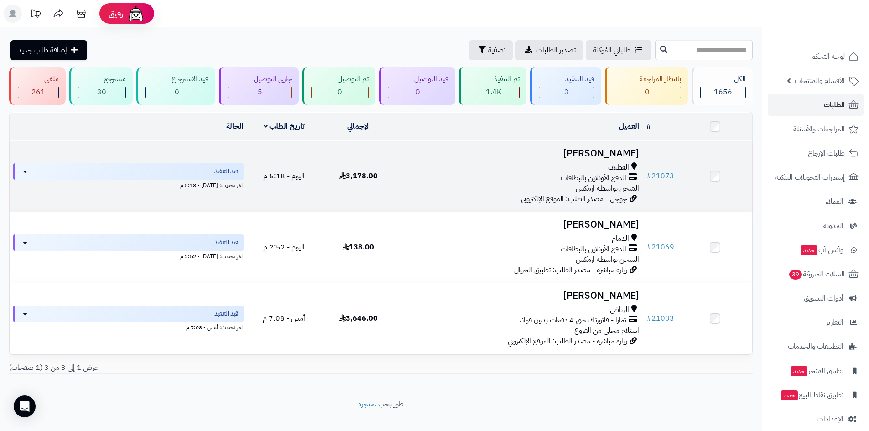
click at [604, 152] on h3 "Hajer Alkhunizi" at bounding box center [519, 153] width 240 height 10
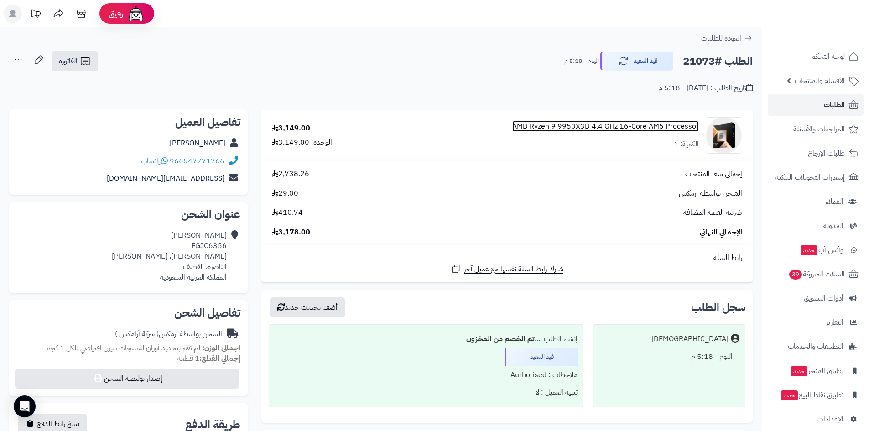
click at [622, 126] on link "AMD Ryzen 9 9950X3D 4.4 GHz 16-Core AM5 Processor" at bounding box center [605, 126] width 187 height 10
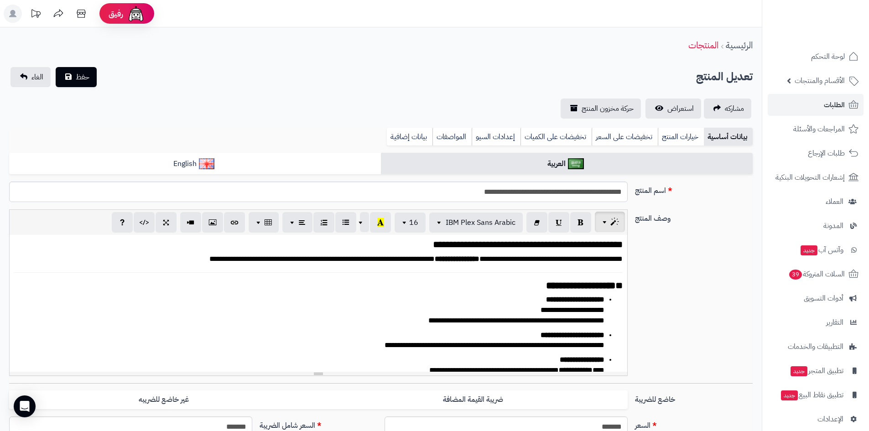
scroll to position [16, 0]
click at [663, 110] on link "استعراض" at bounding box center [673, 108] width 56 height 20
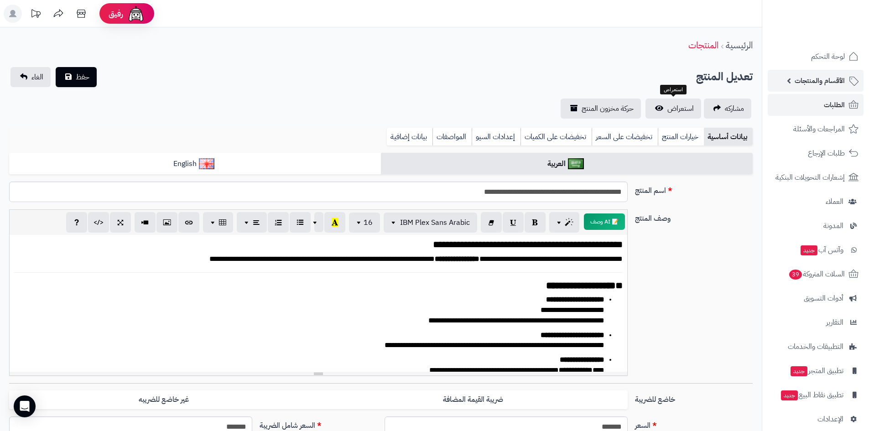
click at [815, 81] on span "الأقسام والمنتجات" at bounding box center [819, 80] width 50 height 13
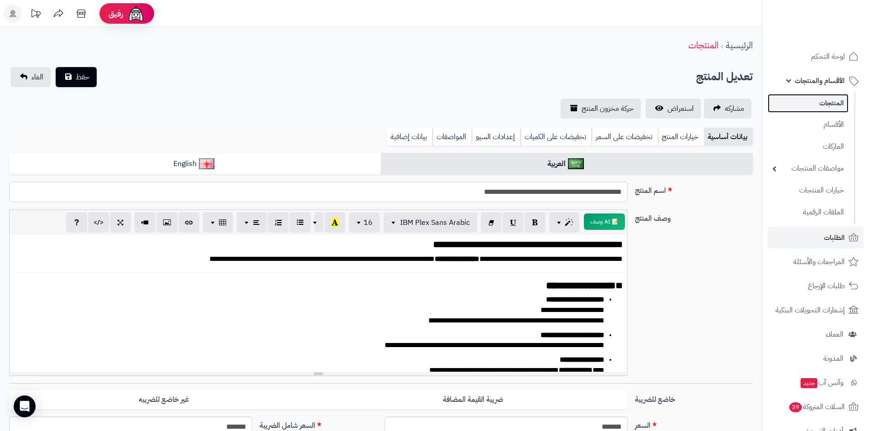
click at [807, 102] on link "المنتجات" at bounding box center [807, 103] width 81 height 19
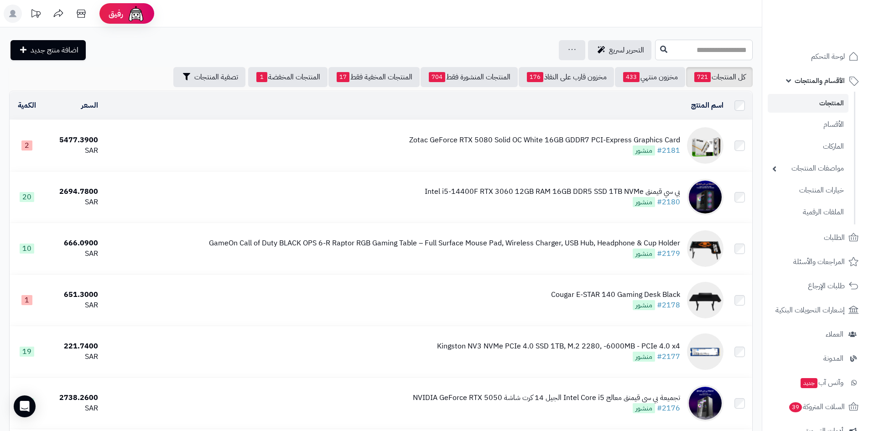
click at [655, 47] on input "text" at bounding box center [704, 50] width 98 height 21
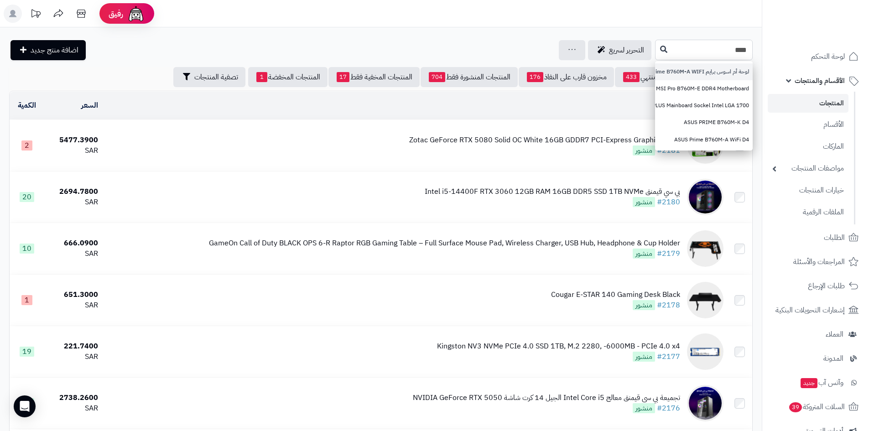
type input "****"
click at [655, 69] on link "لوحة أم اسوس برايم ASUS Prime B760M-A WIFI" at bounding box center [704, 71] width 98 height 17
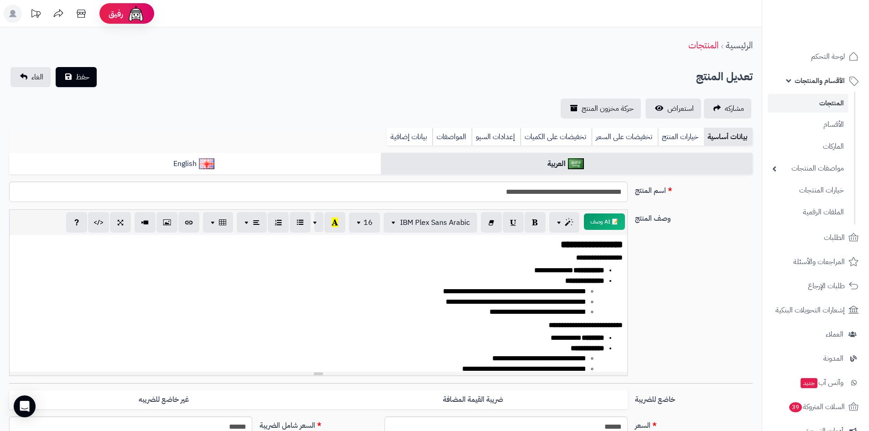
click at [789, 110] on link "المنتجات" at bounding box center [807, 103] width 81 height 19
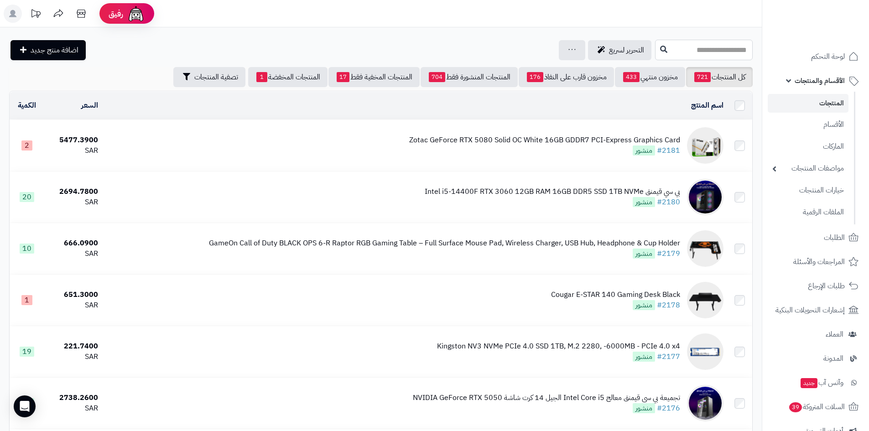
click at [662, 46] on input "text" at bounding box center [704, 50] width 98 height 21
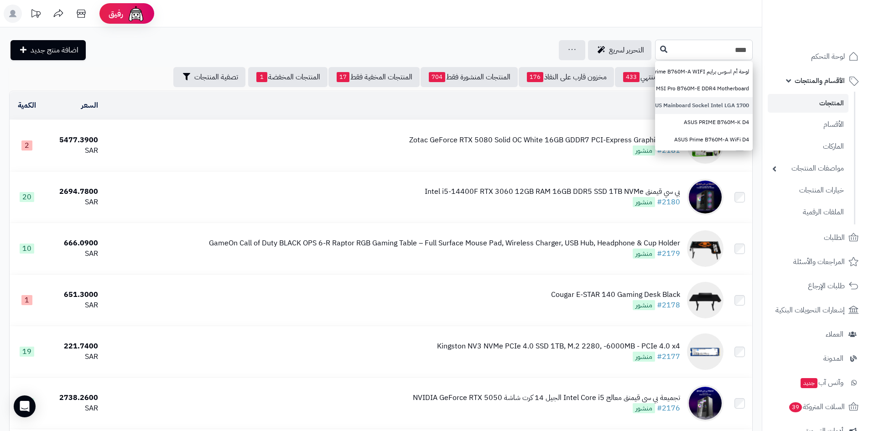
type input "****"
click at [655, 108] on link "ASUS TUF GAMING B760M-PLUS Mainboard Sockel Intel LGA 1700" at bounding box center [704, 105] width 98 height 17
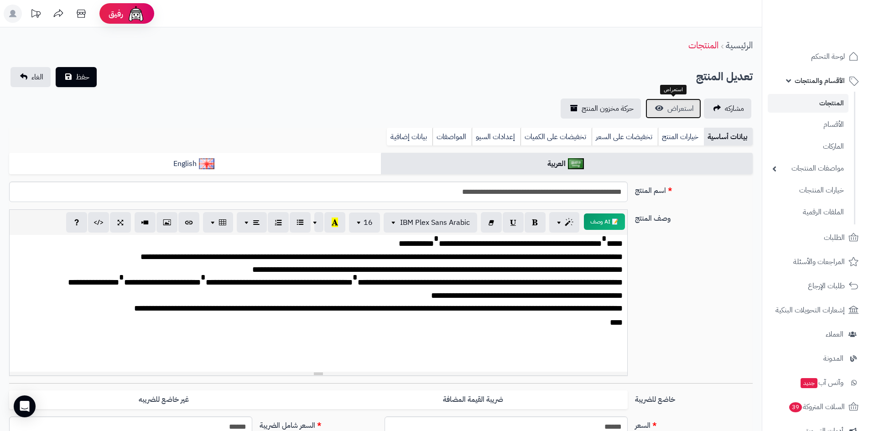
click at [668, 115] on link "استعراض" at bounding box center [673, 108] width 56 height 20
click at [803, 105] on link "المنتجات" at bounding box center [807, 103] width 81 height 19
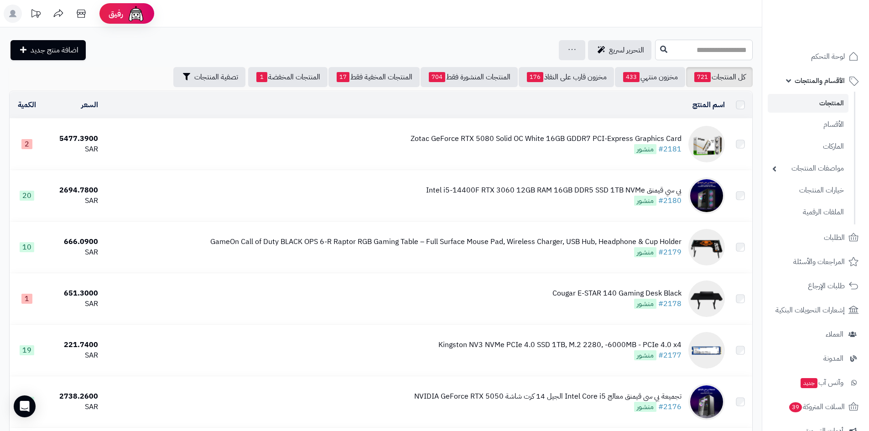
click at [655, 51] on input "text" at bounding box center [704, 50] width 98 height 21
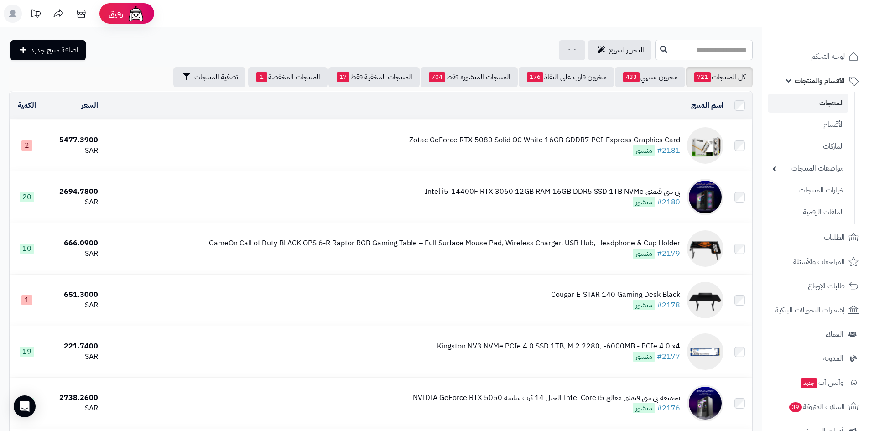
paste input "**********"
type input "**********"
click at [663, 69] on link "لوحة أم أسوس برايم B760- بلس إنتل ASUS B760 LGA 1700 ATX-DDR5" at bounding box center [704, 71] width 98 height 17
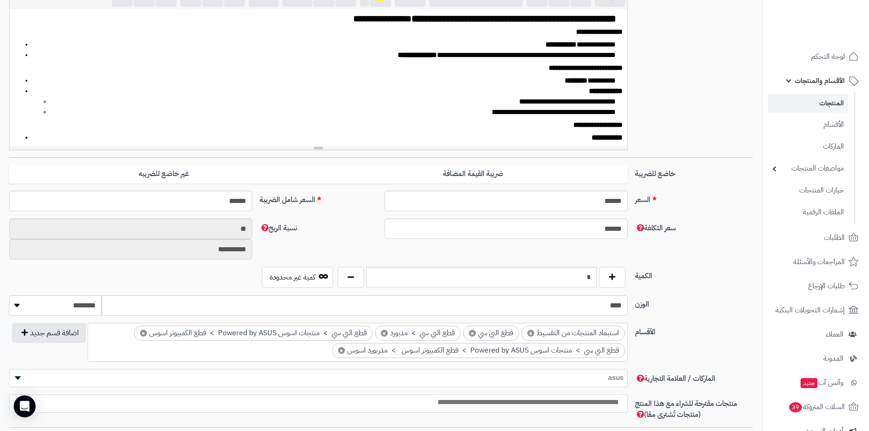
scroll to position [228, 0]
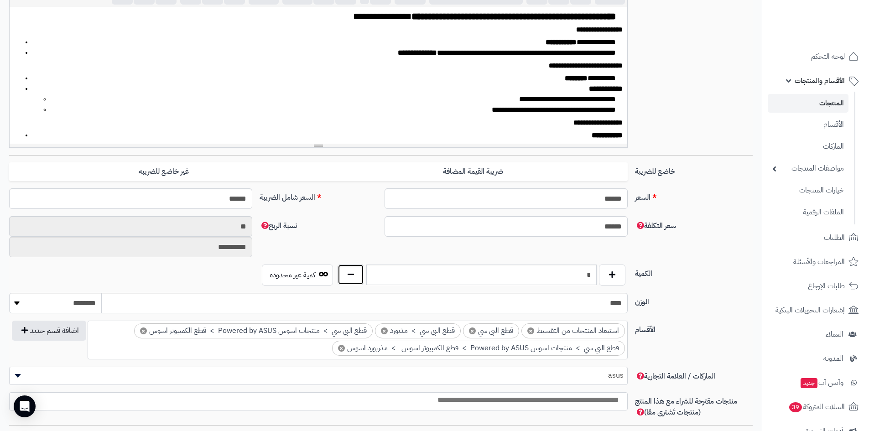
click at [340, 279] on button "button" at bounding box center [350, 274] width 26 height 21
type input "*"
click at [341, 279] on button "button" at bounding box center [350, 274] width 26 height 21
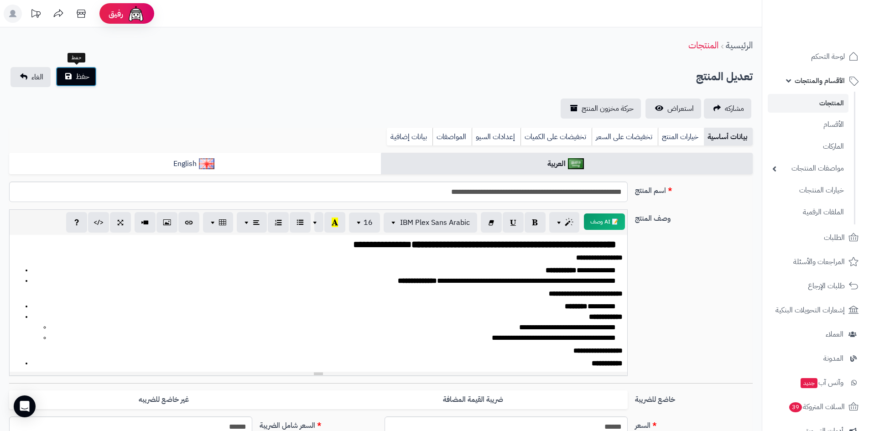
click at [84, 79] on span "حفظ" at bounding box center [83, 76] width 14 height 11
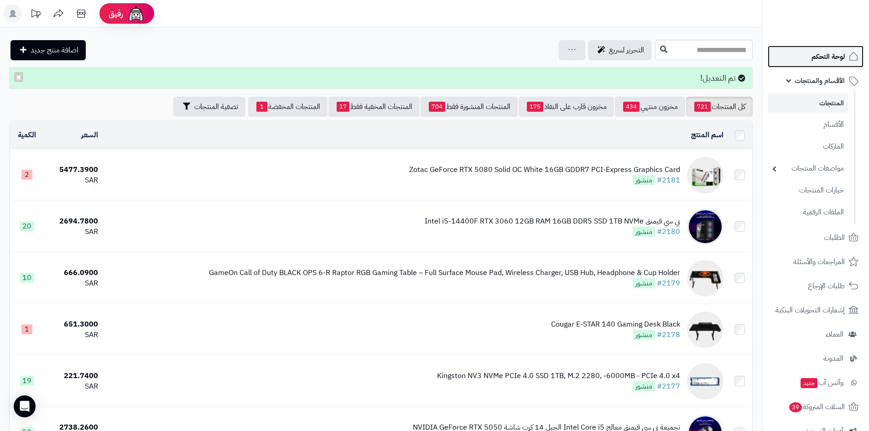
click at [821, 58] on span "لوحة التحكم" at bounding box center [827, 56] width 33 height 13
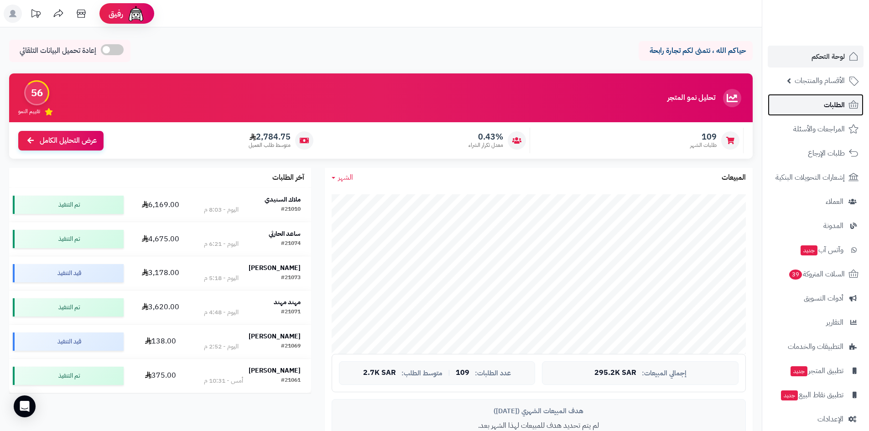
click at [829, 101] on span "الطلبات" at bounding box center [834, 104] width 21 height 13
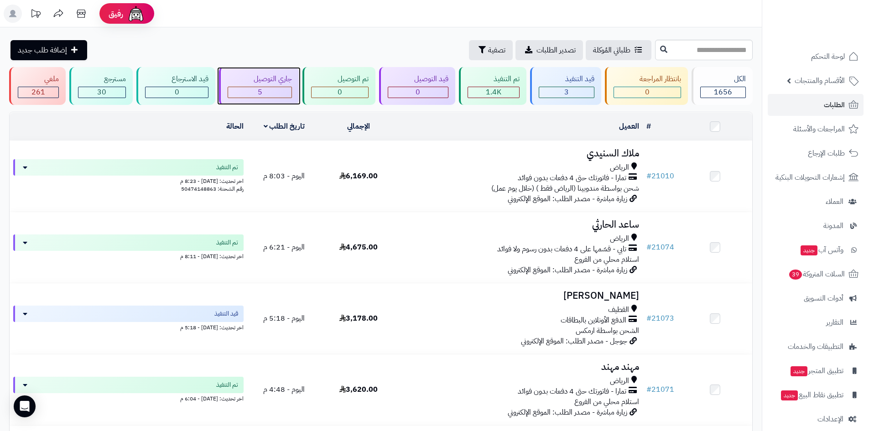
click at [282, 85] on div "جاري التوصيل 5" at bounding box center [259, 86] width 80 height 38
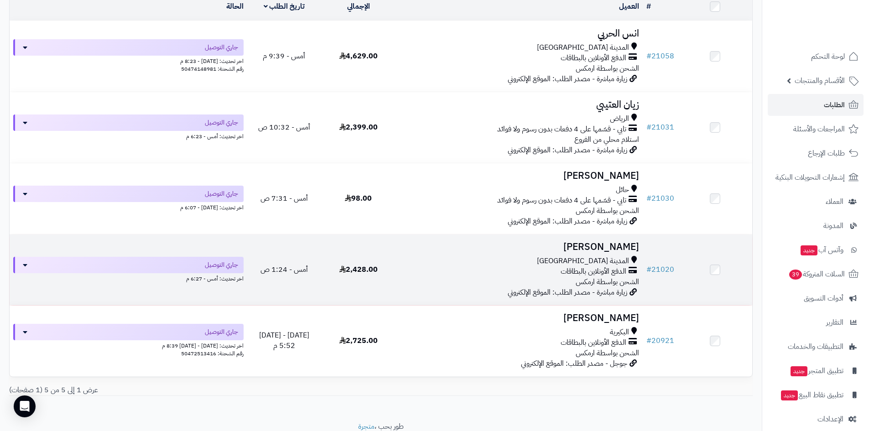
scroll to position [17, 0]
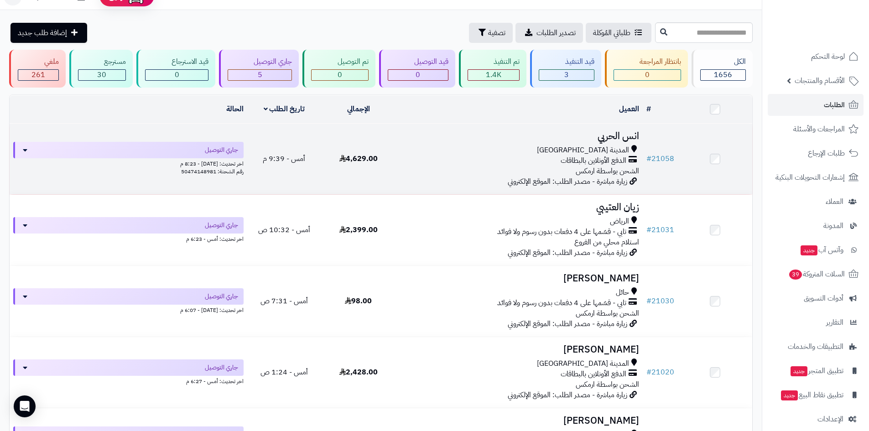
click at [630, 135] on h3 "انس الحربي" at bounding box center [519, 136] width 240 height 10
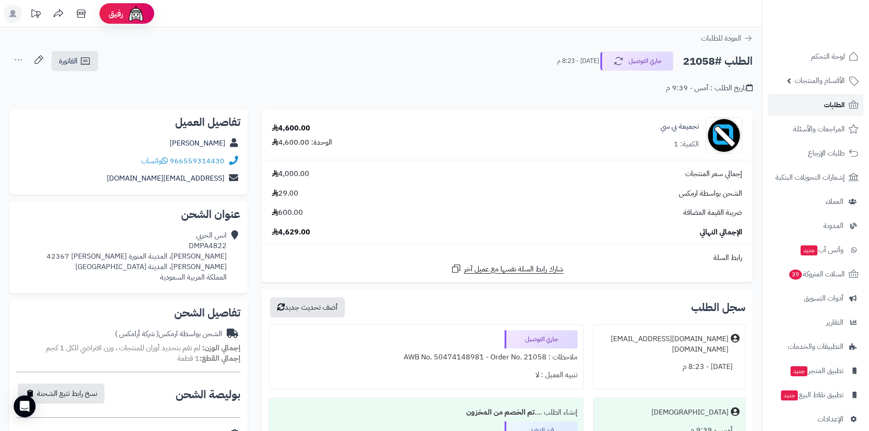
click at [827, 104] on span "الطلبات" at bounding box center [834, 104] width 21 height 13
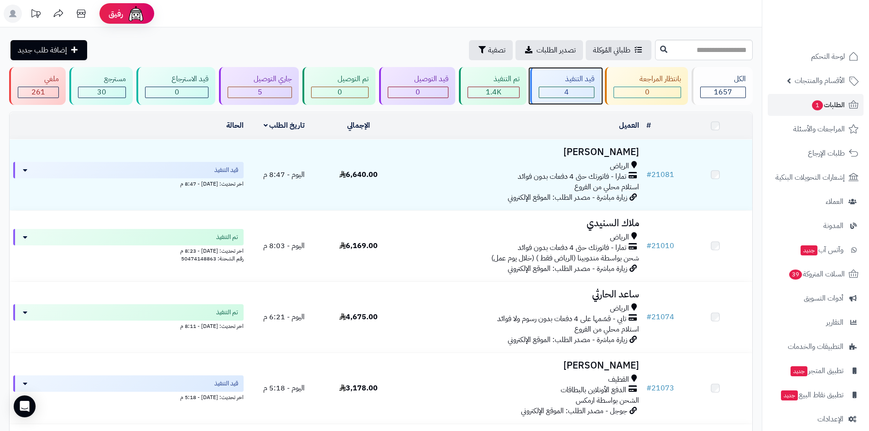
click at [580, 91] on div "4" at bounding box center [566, 92] width 55 height 10
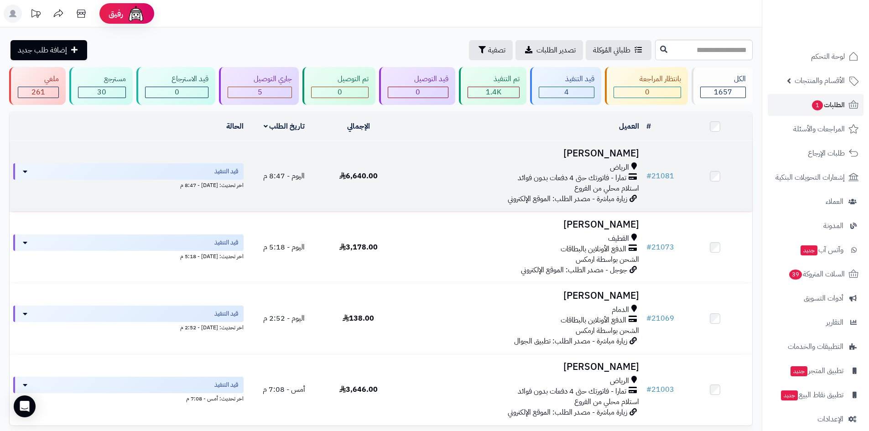
click at [609, 149] on h3 "[PERSON_NAME]" at bounding box center [519, 153] width 240 height 10
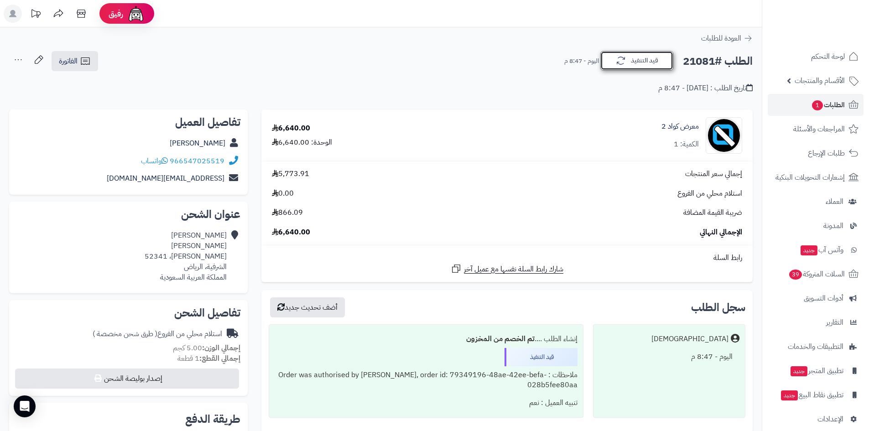
click at [650, 66] on button "قيد التنفيذ" at bounding box center [636, 60] width 73 height 19
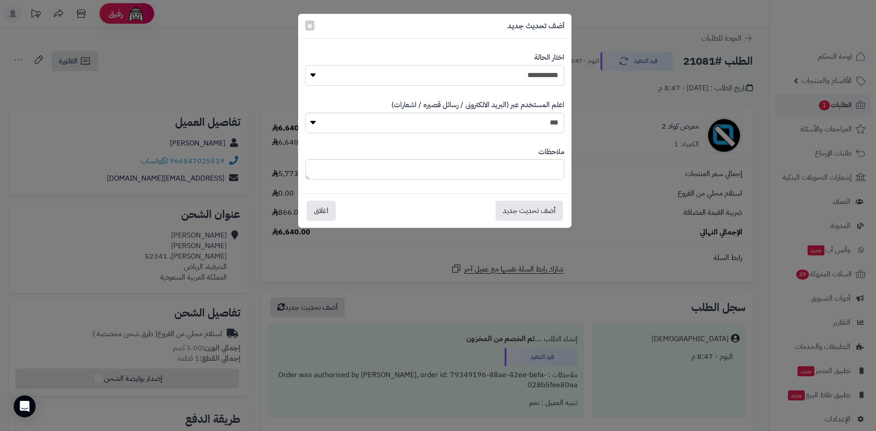
click at [539, 82] on select "**********" at bounding box center [434, 75] width 259 height 21
select select "*"
click at [305, 65] on select "**********" at bounding box center [434, 75] width 259 height 21
click at [540, 209] on button "أضف تحديث جديد" at bounding box center [528, 210] width 67 height 20
click at [848, 103] on div "**********" at bounding box center [438, 215] width 876 height 431
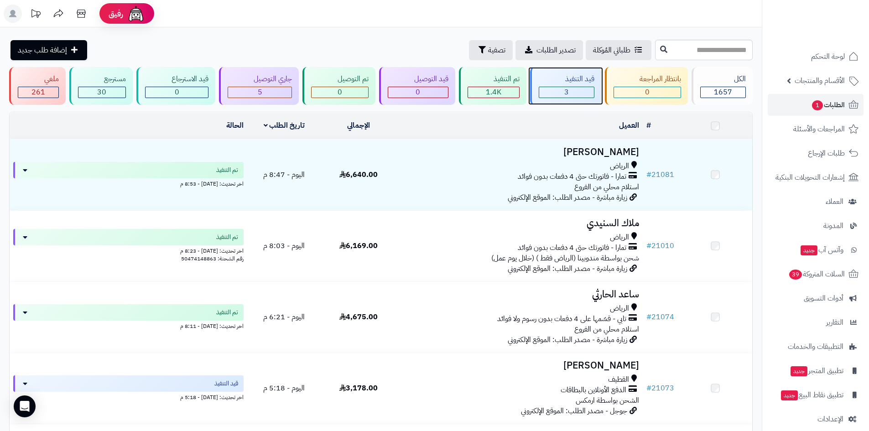
click at [571, 92] on div "3" at bounding box center [566, 92] width 55 height 10
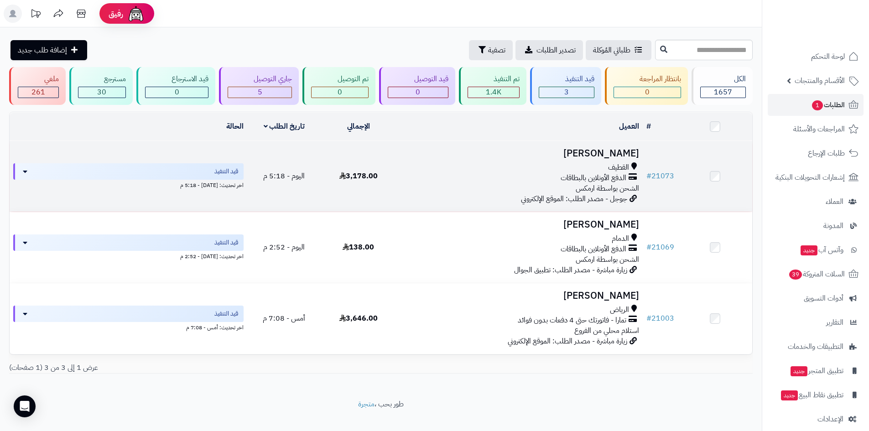
click at [617, 153] on h3 "[PERSON_NAME]" at bounding box center [519, 153] width 240 height 10
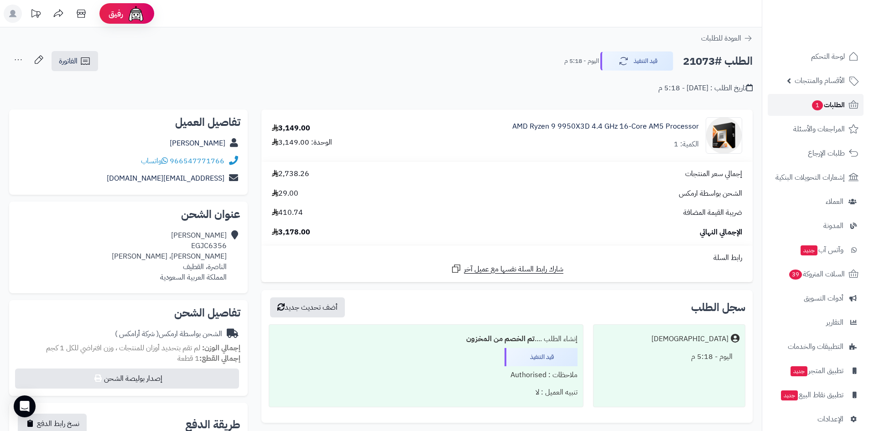
click at [813, 108] on span "1" at bounding box center [817, 105] width 11 height 10
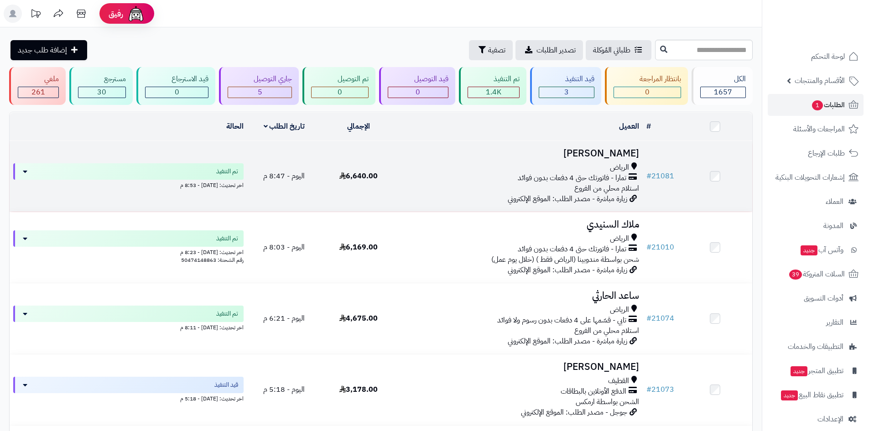
click at [618, 153] on h3 "خالد المغذوي" at bounding box center [519, 153] width 240 height 10
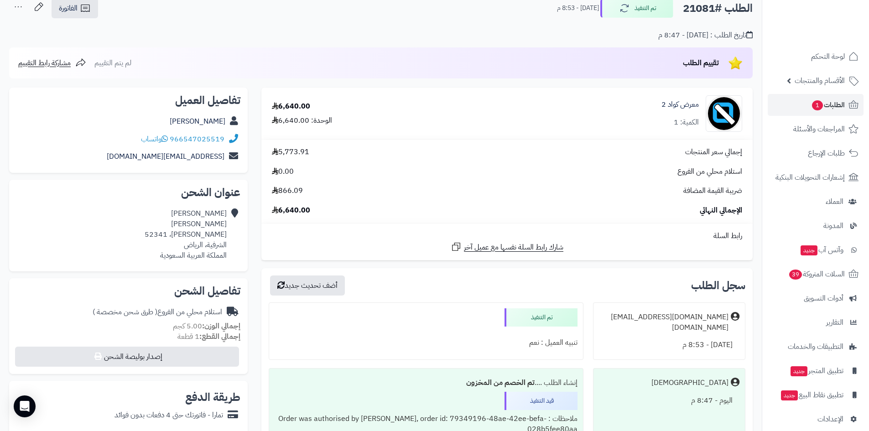
scroll to position [46, 0]
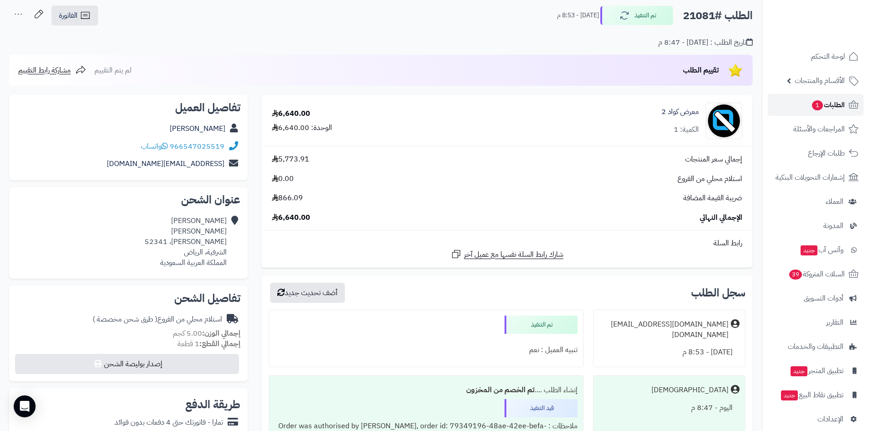
click at [816, 103] on span "1" at bounding box center [817, 105] width 11 height 10
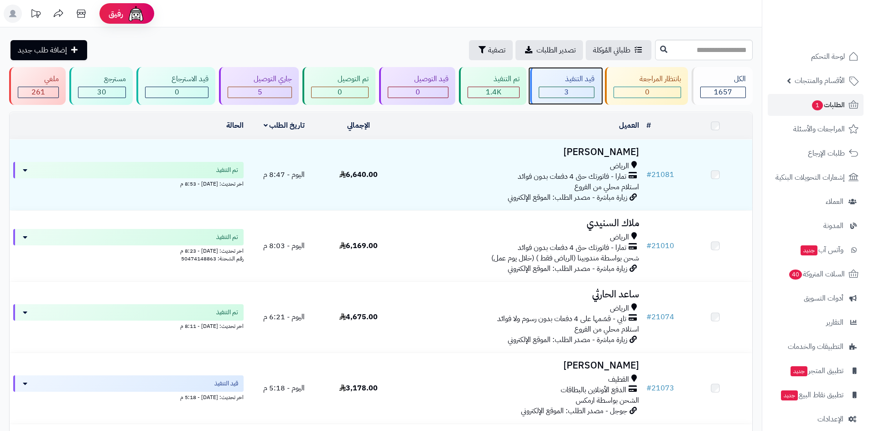
click at [582, 90] on div "3" at bounding box center [566, 92] width 55 height 10
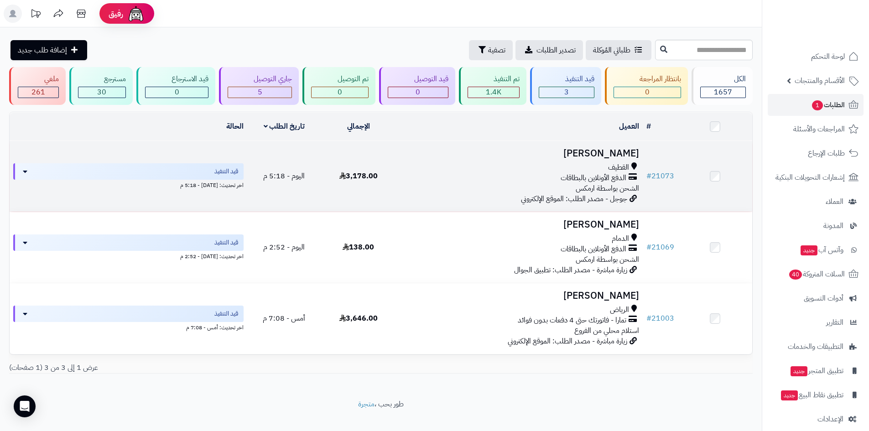
click at [614, 150] on h3 "[PERSON_NAME]" at bounding box center [519, 153] width 240 height 10
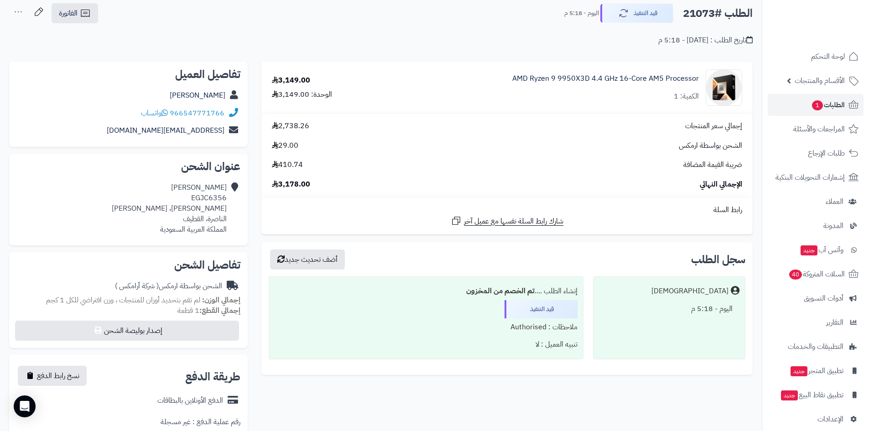
scroll to position [91, 0]
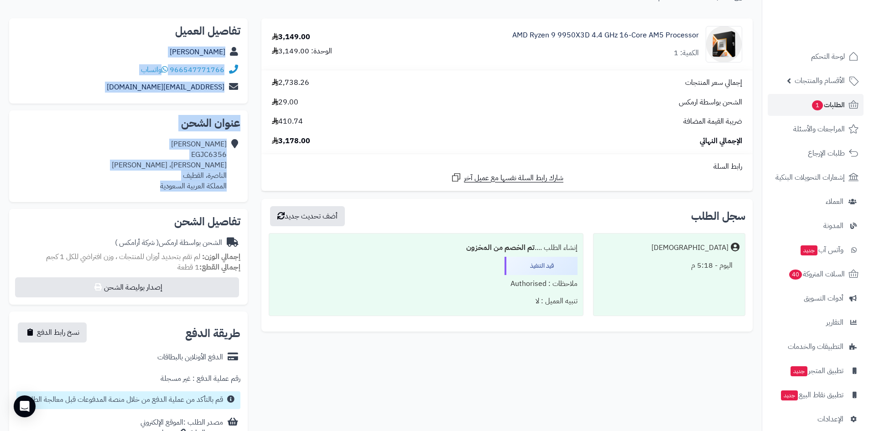
drag, startPoint x: 153, startPoint y: 190, endPoint x: 232, endPoint y: 54, distance: 156.9
click at [232, 54] on div "**********" at bounding box center [128, 285] width 252 height 535
copy div "Hajer Alkhunizi 966547771766 واتساب hakhunizi@hotmail.com عنوان الشحن Hajer Alk…"
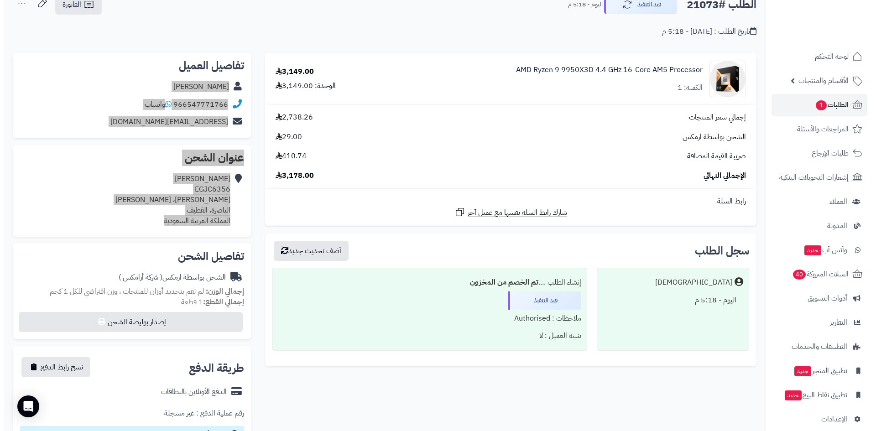
scroll to position [0, 0]
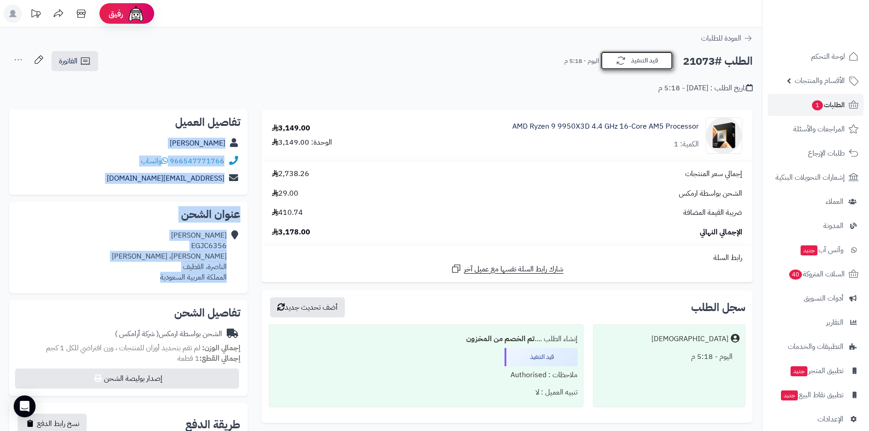
click at [648, 64] on button "قيد التنفيذ" at bounding box center [636, 60] width 73 height 19
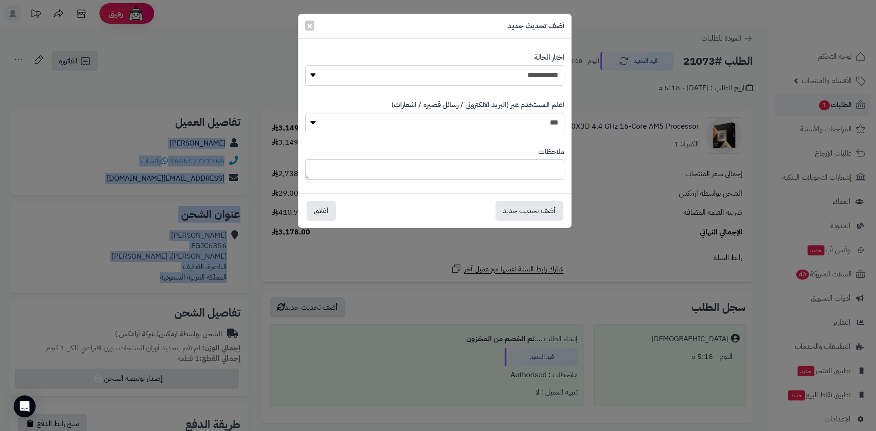
drag, startPoint x: 531, startPoint y: 77, endPoint x: 531, endPoint y: 84, distance: 7.3
click at [531, 77] on select "**********" at bounding box center [434, 75] width 259 height 21
select select "**"
click at [305, 65] on select "**********" at bounding box center [434, 75] width 259 height 21
click at [528, 211] on button "أضف تحديث جديد" at bounding box center [528, 210] width 67 height 20
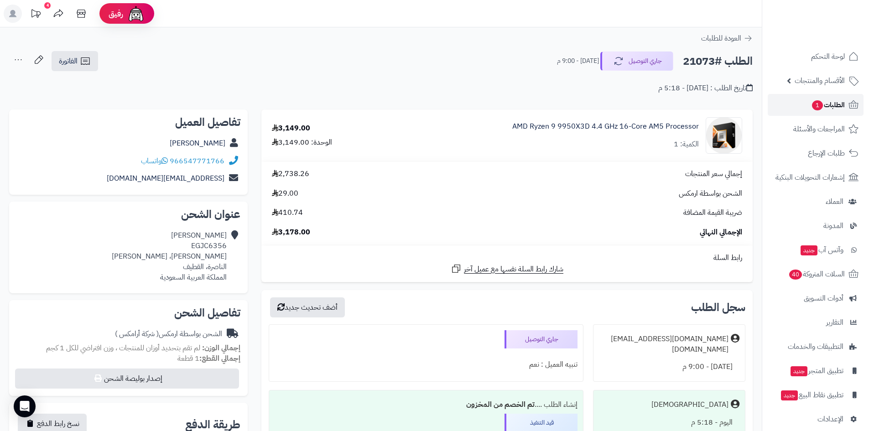
click at [835, 102] on span "الطلبات 1" at bounding box center [828, 104] width 34 height 13
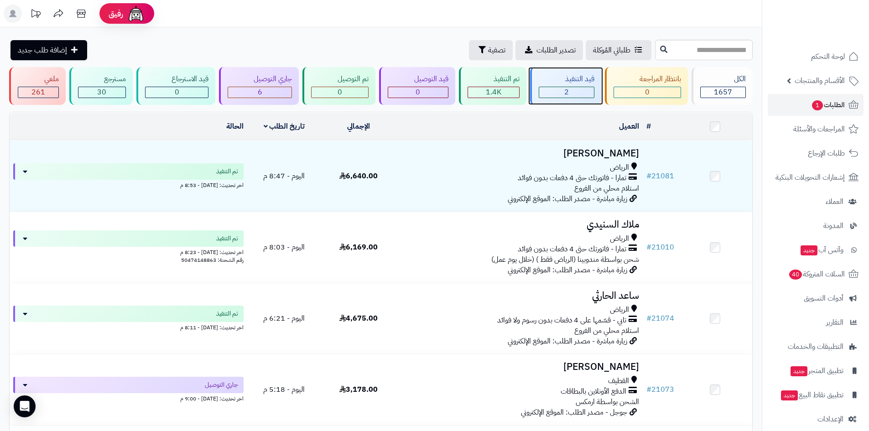
click at [578, 96] on div "2" at bounding box center [566, 92] width 55 height 10
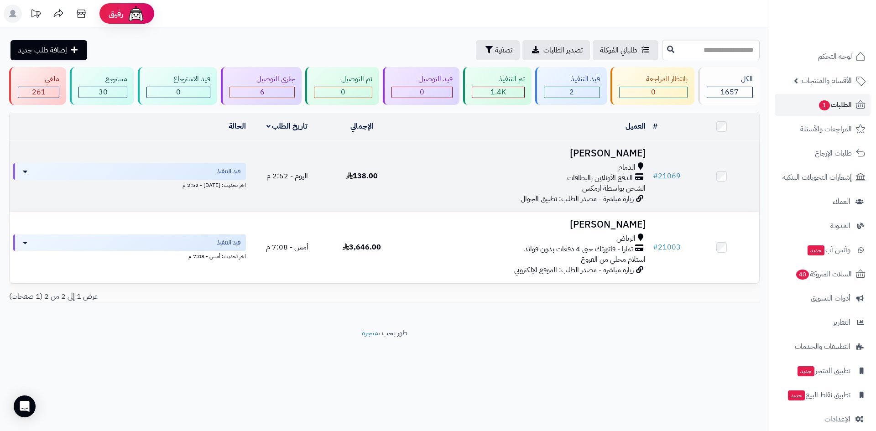
click at [611, 151] on h3 "[PERSON_NAME]" at bounding box center [524, 153] width 242 height 10
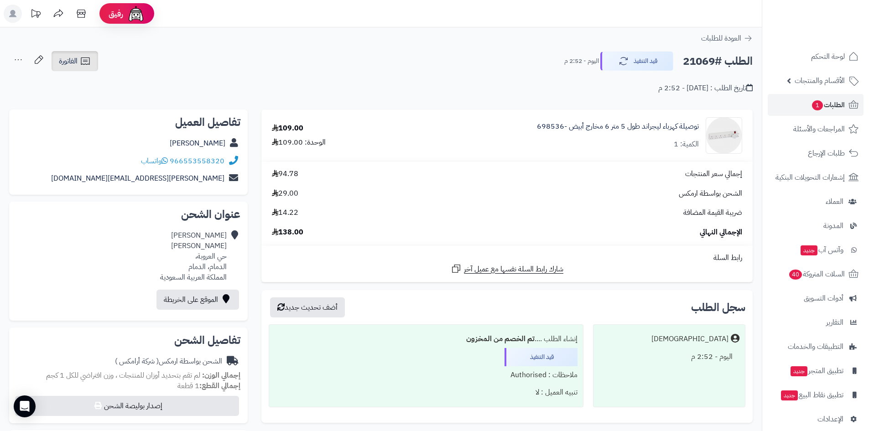
click at [89, 64] on icon at bounding box center [85, 60] width 9 height 7
click at [128, 262] on div "عبدالهادي الدوسري حي العروبة، الدمام، الدمام المملكة العربية السعودية" at bounding box center [128, 256] width 224 height 59
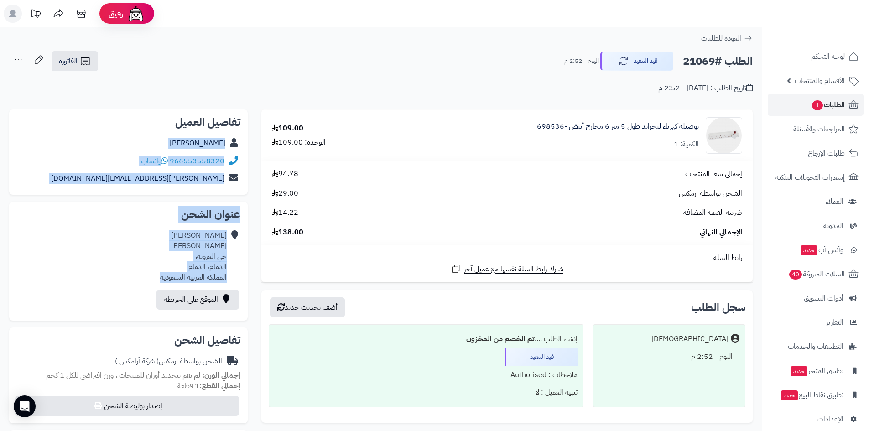
drag, startPoint x: 141, startPoint y: 277, endPoint x: 243, endPoint y: 147, distance: 165.1
click at [243, 147] on div "**********" at bounding box center [128, 390] width 252 height 562
copy div "عبدالهادي الدوسري 966553558320 واتساب abdulhadi.dosr35i@gmail.com عنوان الشحن ع…"
click at [632, 64] on button "قيد التنفيذ" at bounding box center [636, 60] width 73 height 19
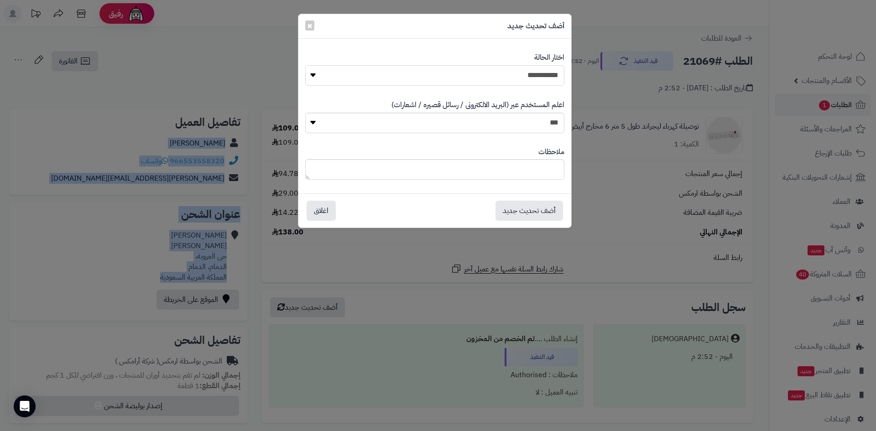
drag, startPoint x: 489, startPoint y: 65, endPoint x: 491, endPoint y: 72, distance: 7.4
click at [491, 69] on select "**********" at bounding box center [434, 75] width 259 height 21
select select "**"
click at [305, 65] on select "**********" at bounding box center [434, 75] width 259 height 21
click at [554, 212] on button "أضف تحديث جديد" at bounding box center [528, 210] width 67 height 20
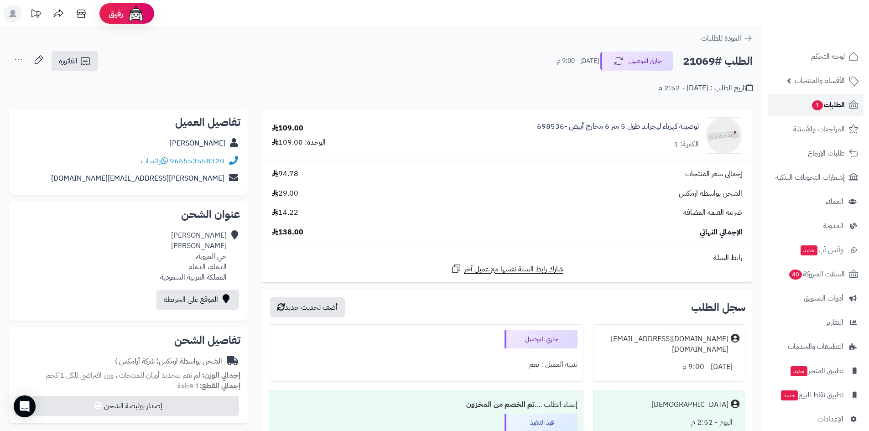
click at [848, 105] on icon at bounding box center [853, 104] width 11 height 11
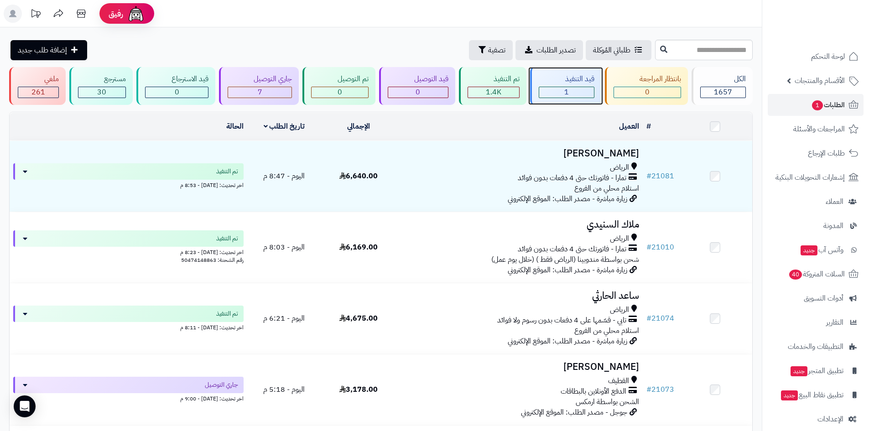
click at [571, 93] on div "1" at bounding box center [566, 92] width 55 height 10
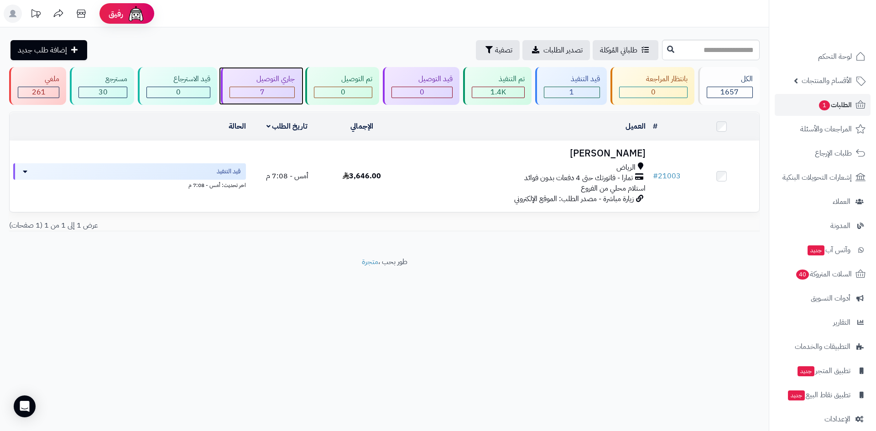
click at [281, 91] on div "7" at bounding box center [262, 92] width 64 height 10
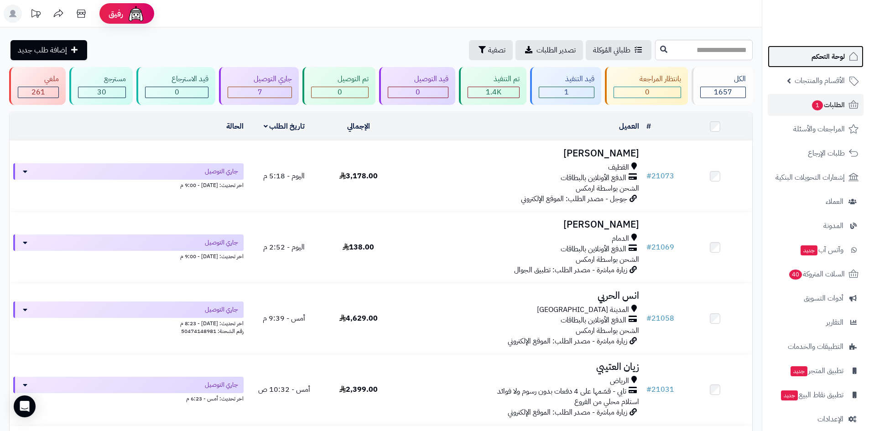
click at [820, 62] on span "لوحة التحكم" at bounding box center [827, 56] width 33 height 13
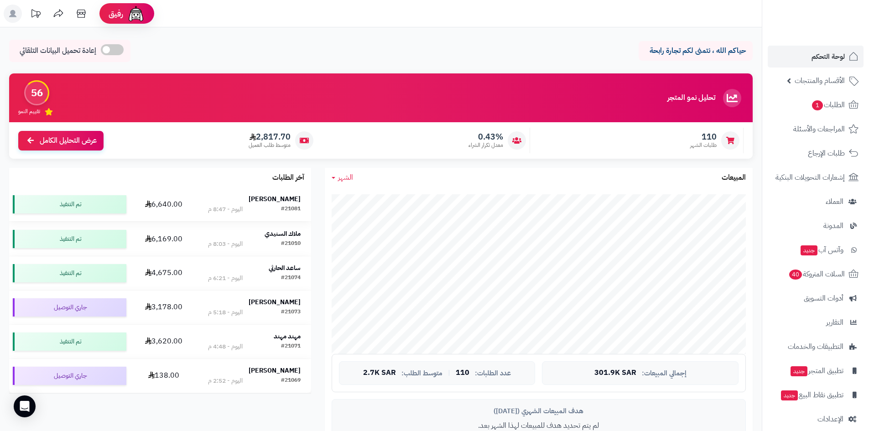
click at [280, 202] on strong "[PERSON_NAME]" at bounding box center [275, 199] width 52 height 10
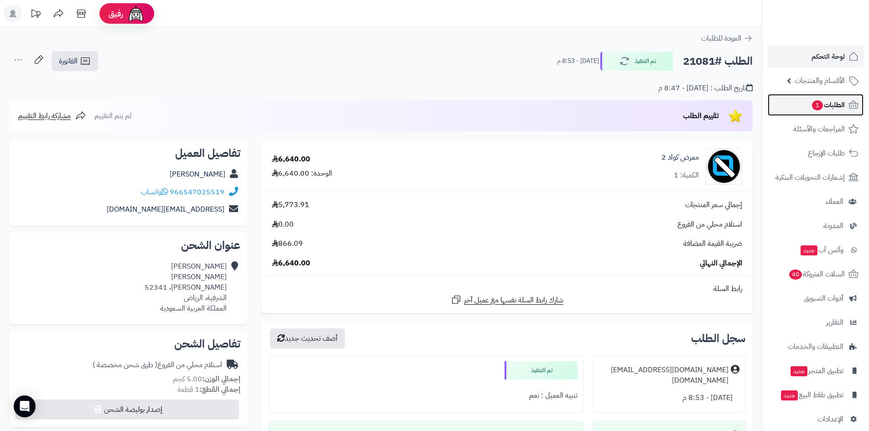
click at [813, 103] on span "1" at bounding box center [817, 105] width 11 height 10
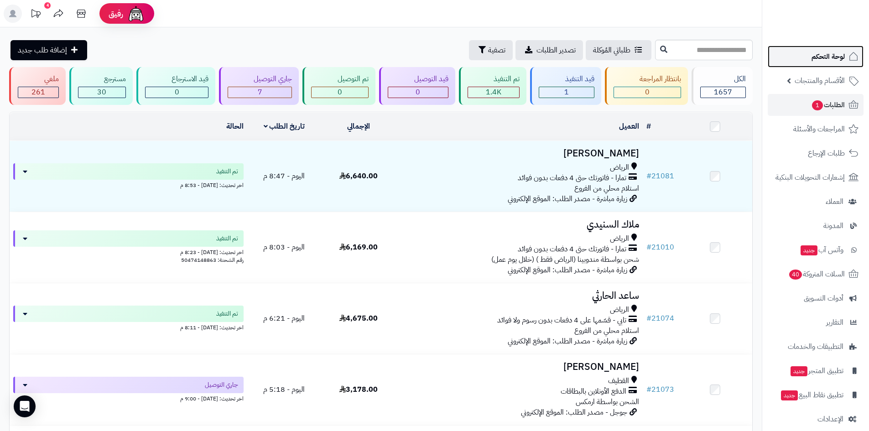
click at [800, 64] on link "لوحة التحكم" at bounding box center [815, 57] width 96 height 22
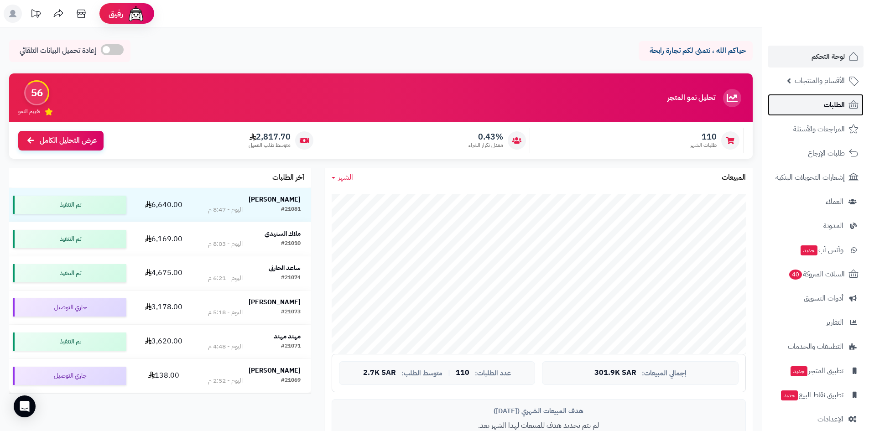
click at [820, 104] on link "الطلبات" at bounding box center [815, 105] width 96 height 22
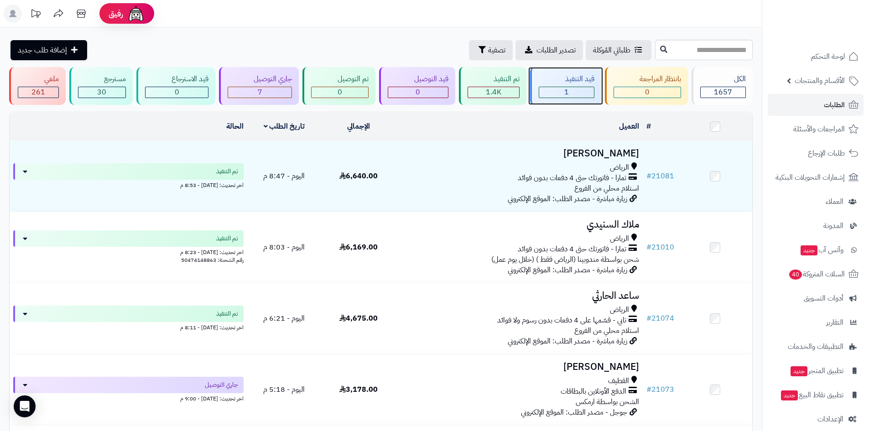
click at [554, 93] on div "1" at bounding box center [566, 92] width 55 height 10
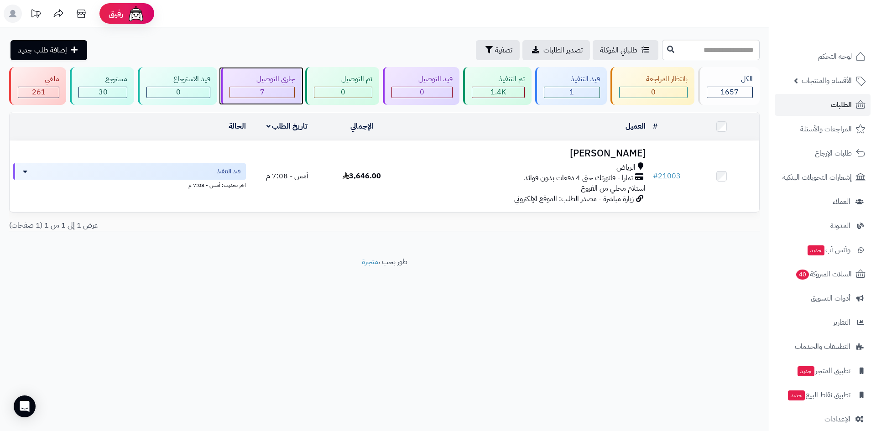
click at [275, 95] on div "7" at bounding box center [262, 92] width 64 height 10
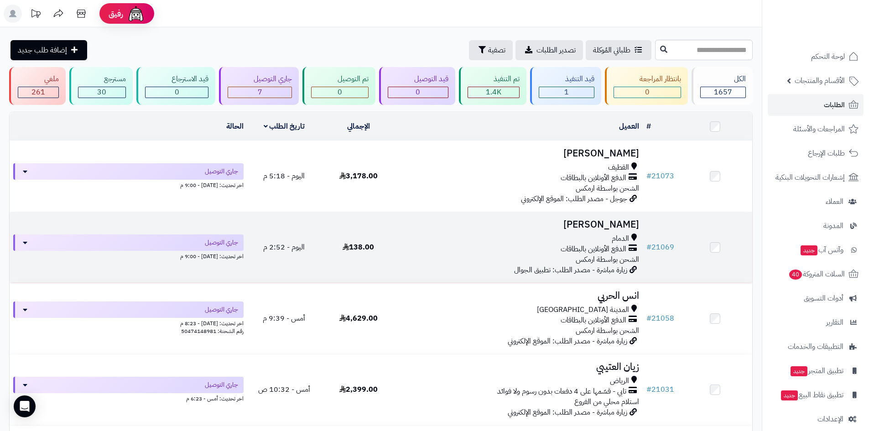
click at [579, 248] on span "الدفع الأونلاين بالبطاقات" at bounding box center [593, 249] width 66 height 10
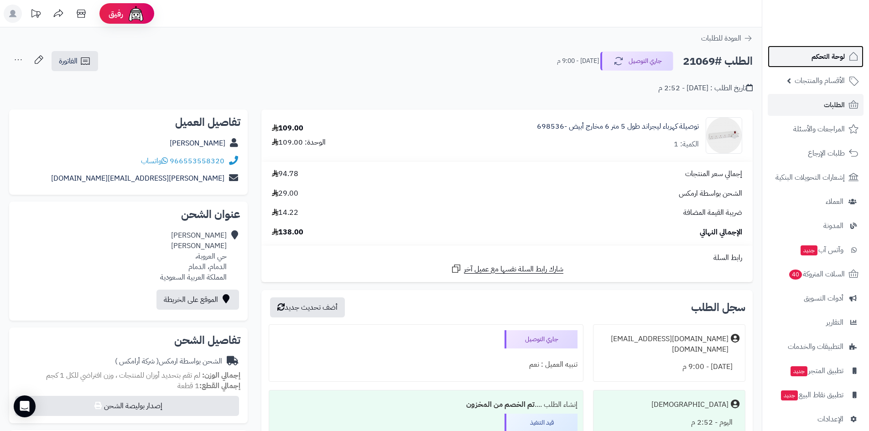
click at [816, 57] on span "لوحة التحكم" at bounding box center [827, 56] width 33 height 13
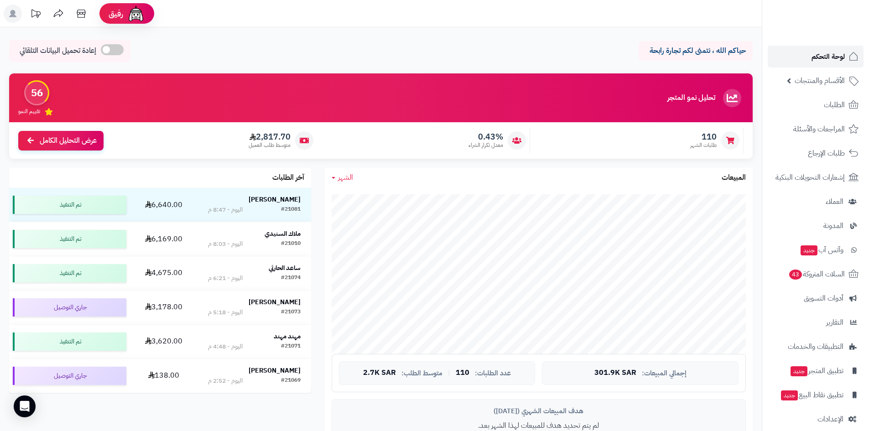
click at [799, 48] on link "لوحة التحكم" at bounding box center [815, 57] width 96 height 22
click at [805, 109] on link "الطلبات" at bounding box center [815, 105] width 96 height 22
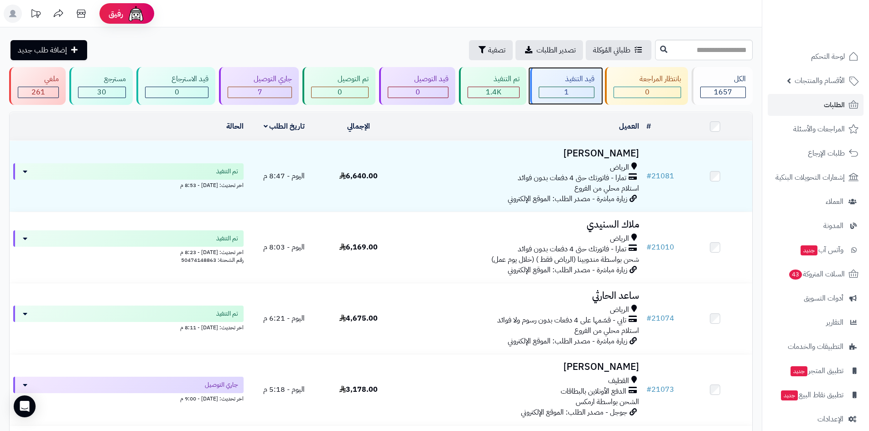
click at [566, 90] on span "1" at bounding box center [566, 92] width 5 height 11
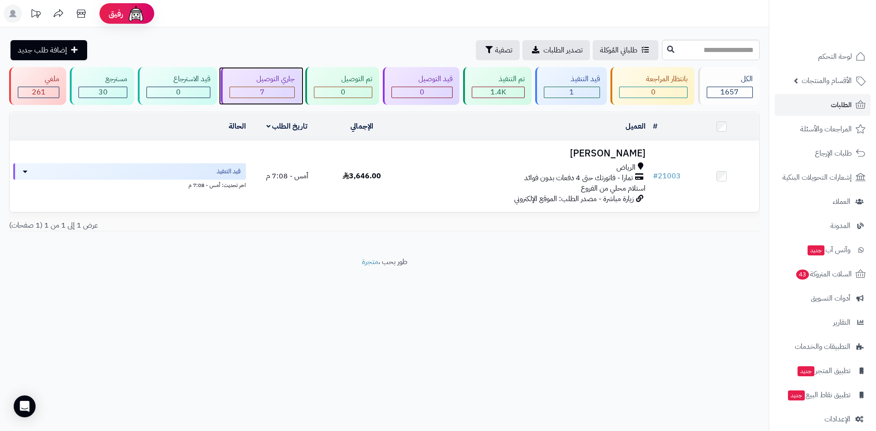
click at [269, 88] on div "7" at bounding box center [262, 92] width 64 height 10
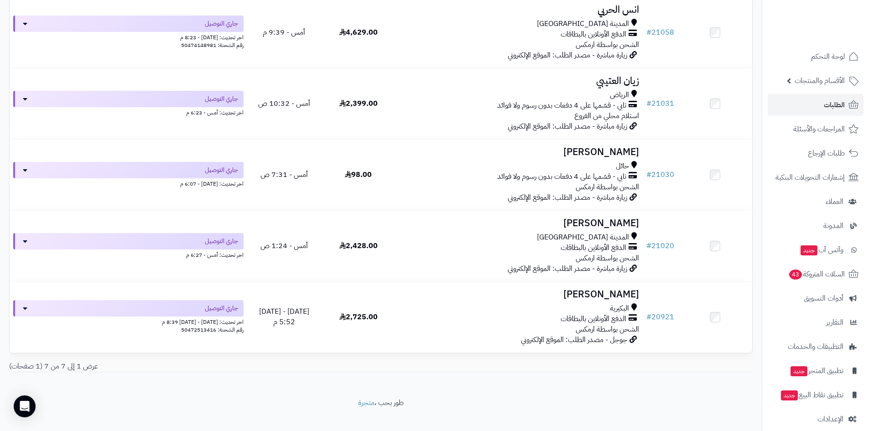
scroll to position [296, 0]
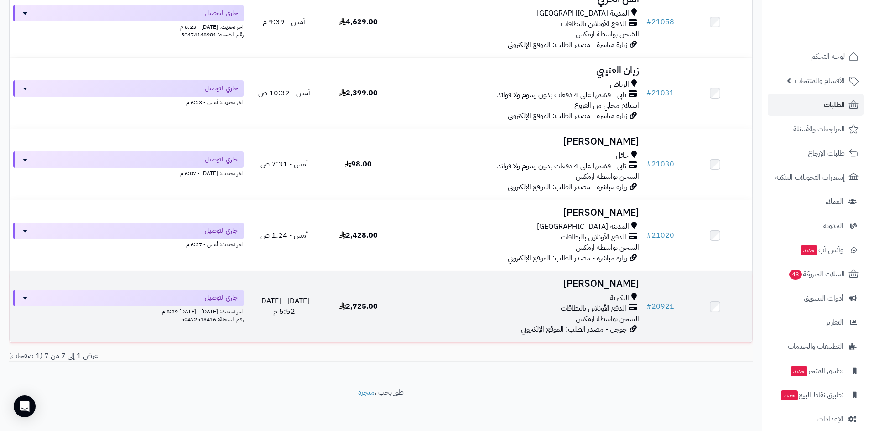
click at [618, 286] on h3 "[PERSON_NAME]" at bounding box center [519, 284] width 240 height 10
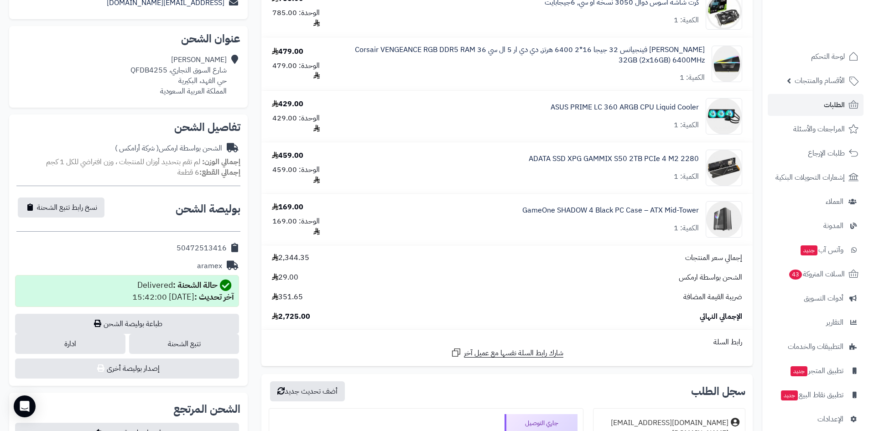
scroll to position [228, 0]
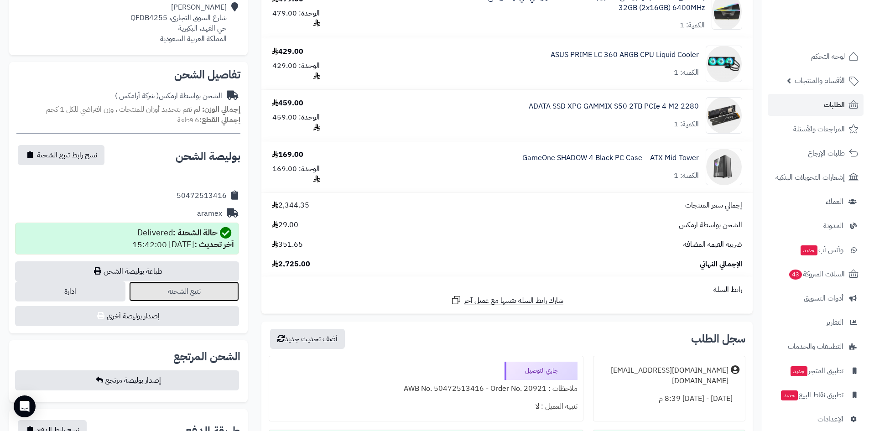
click at [221, 291] on link "تتبع الشحنة" at bounding box center [184, 291] width 110 height 20
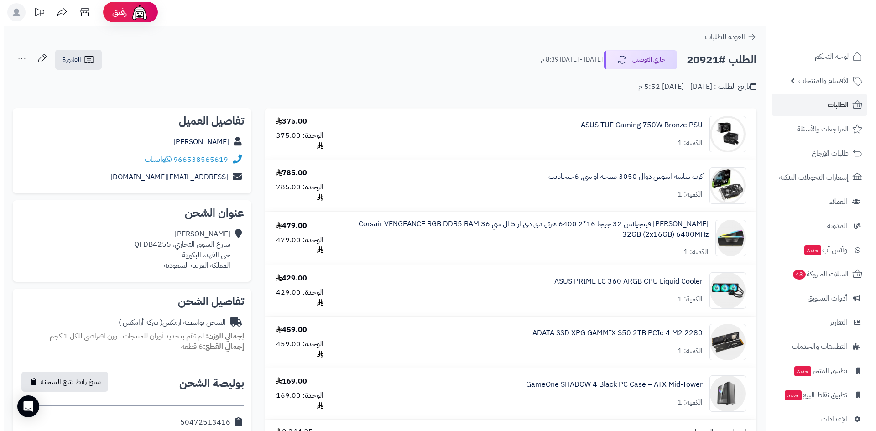
scroll to position [0, 0]
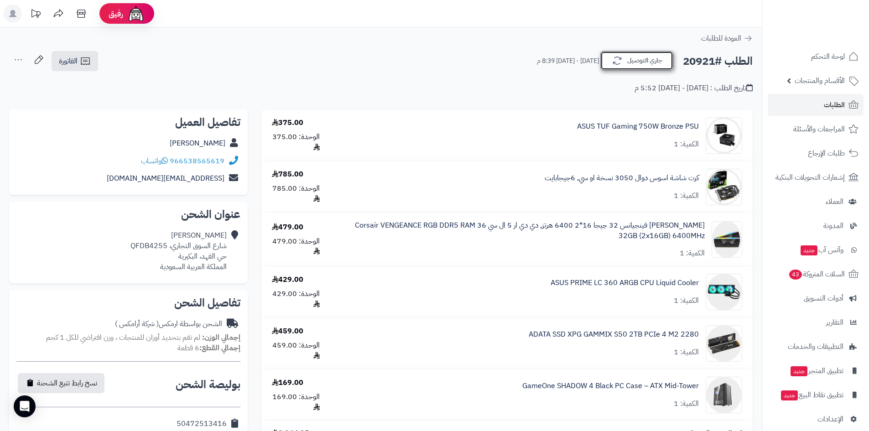
click at [622, 67] on button "جاري التوصيل" at bounding box center [636, 60] width 73 height 19
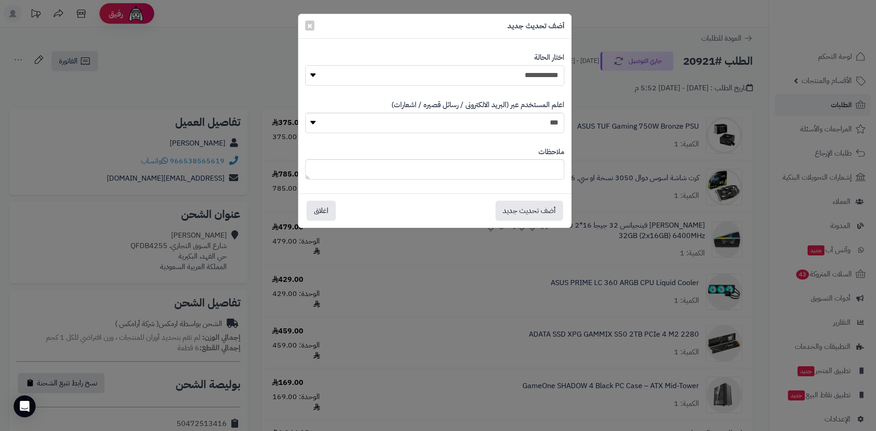
drag, startPoint x: 536, startPoint y: 77, endPoint x: 534, endPoint y: 83, distance: 6.6
click at [536, 77] on select "**********" at bounding box center [434, 75] width 259 height 21
select select "*"
click at [305, 65] on select "**********" at bounding box center [434, 75] width 259 height 21
click at [527, 210] on button "أضف تحديث جديد" at bounding box center [528, 210] width 67 height 20
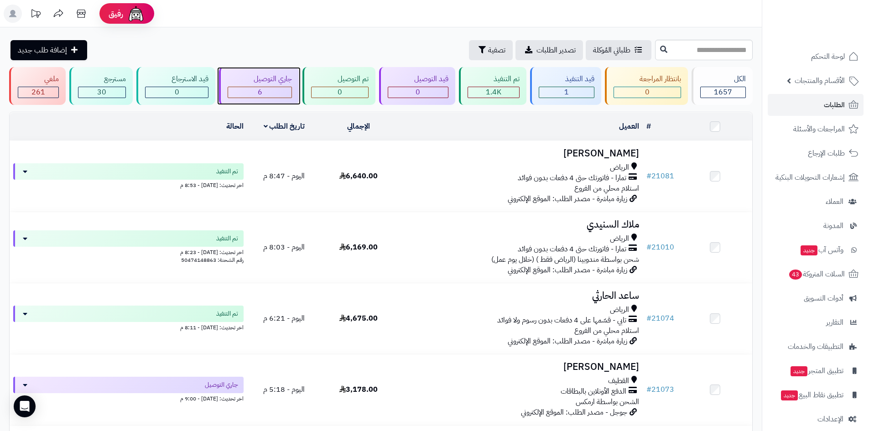
click at [272, 93] on div "6" at bounding box center [260, 92] width 64 height 10
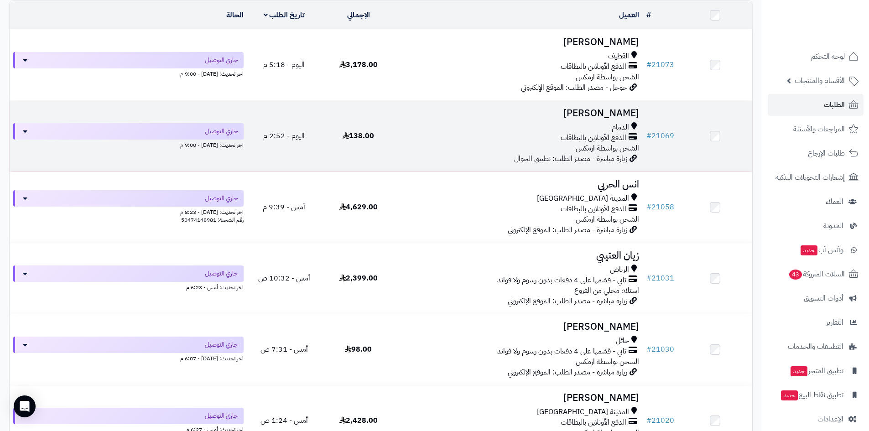
scroll to position [182, 0]
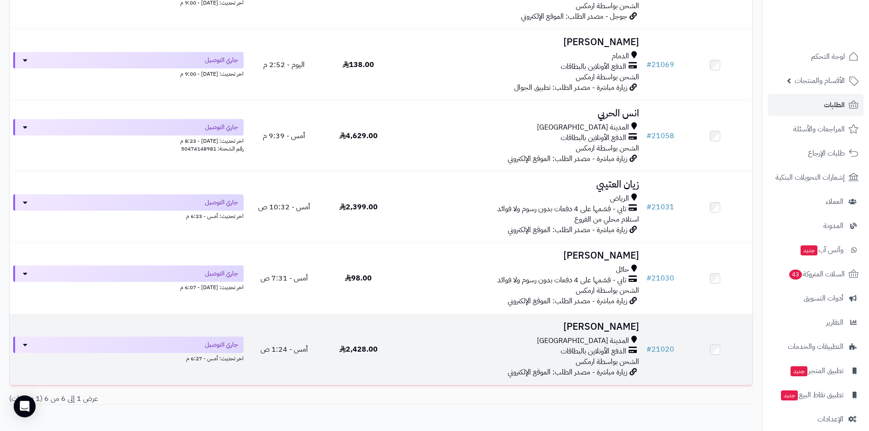
click at [599, 326] on h3 "[PERSON_NAME]" at bounding box center [519, 326] width 240 height 10
